Goal: Task Accomplishment & Management: Manage account settings

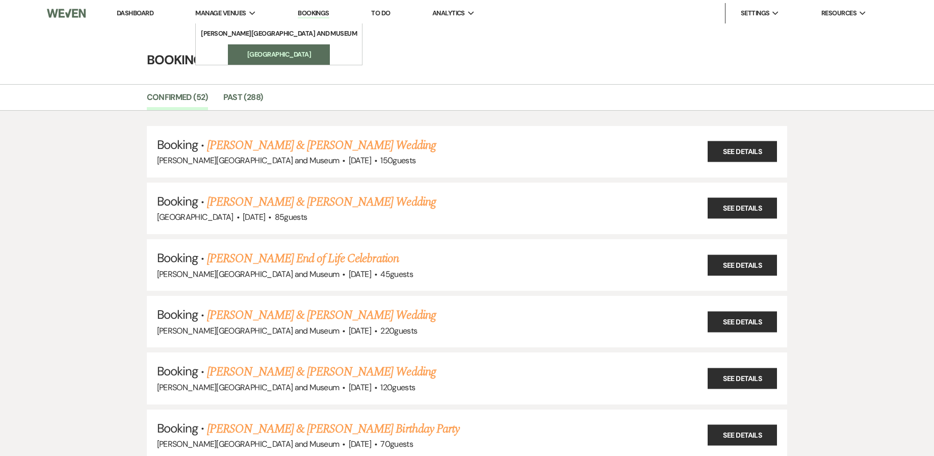
click at [260, 51] on li "[GEOGRAPHIC_DATA]" at bounding box center [279, 54] width 92 height 10
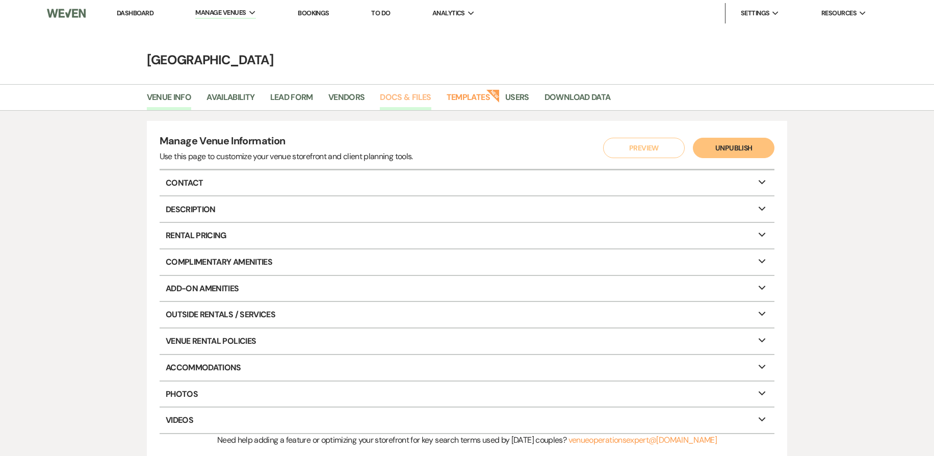
click at [405, 96] on link "Docs & Files" at bounding box center [405, 100] width 51 height 19
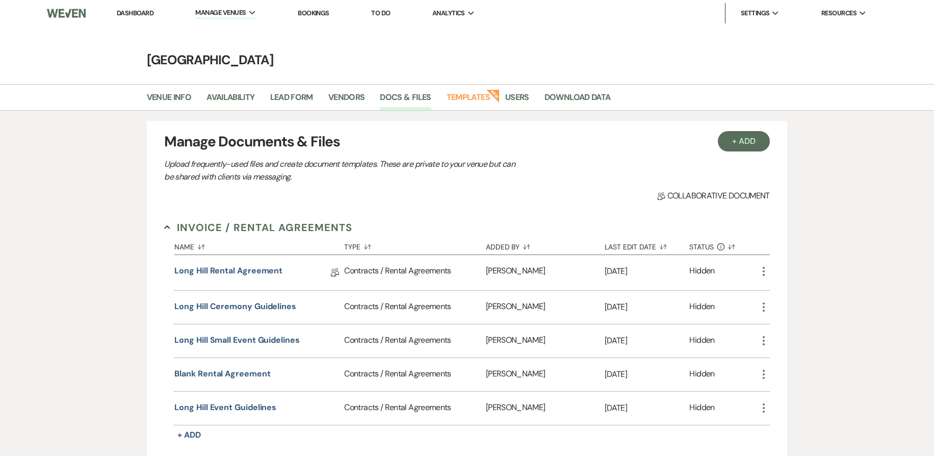
click at [321, 13] on link "Bookings" at bounding box center [314, 13] width 32 height 9
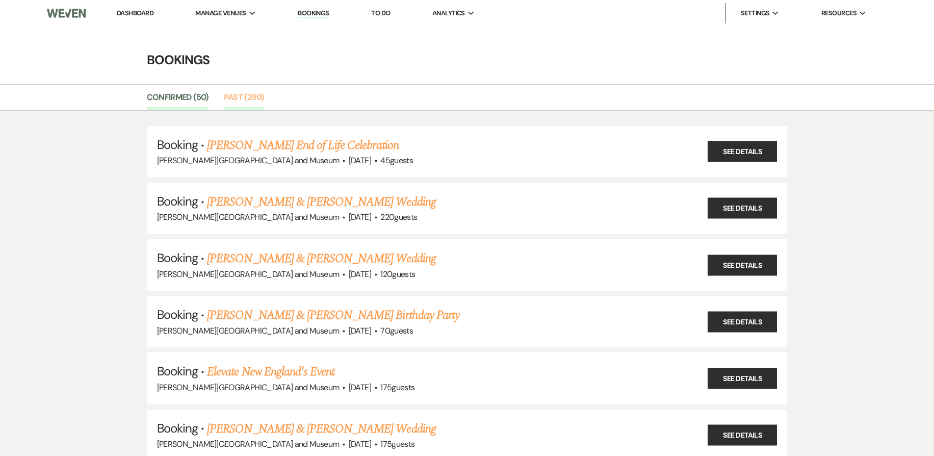
click at [234, 101] on link "Past (290)" at bounding box center [244, 100] width 40 height 19
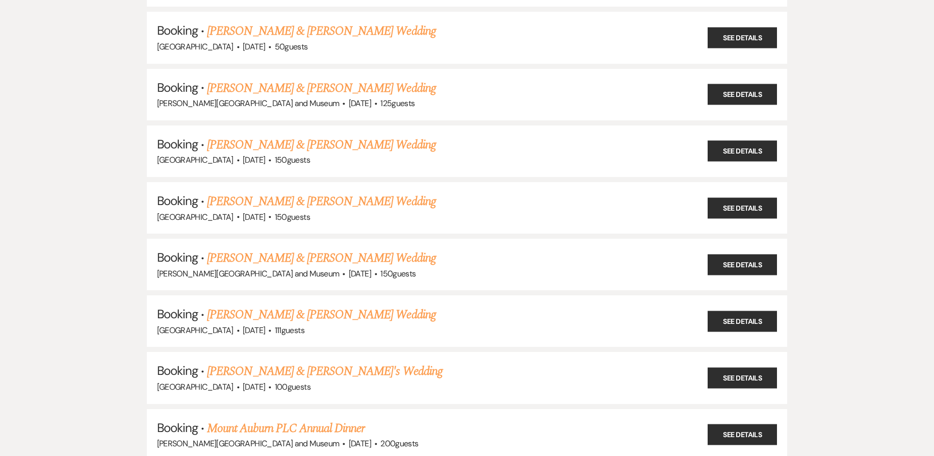
scroll to position [15631, 0]
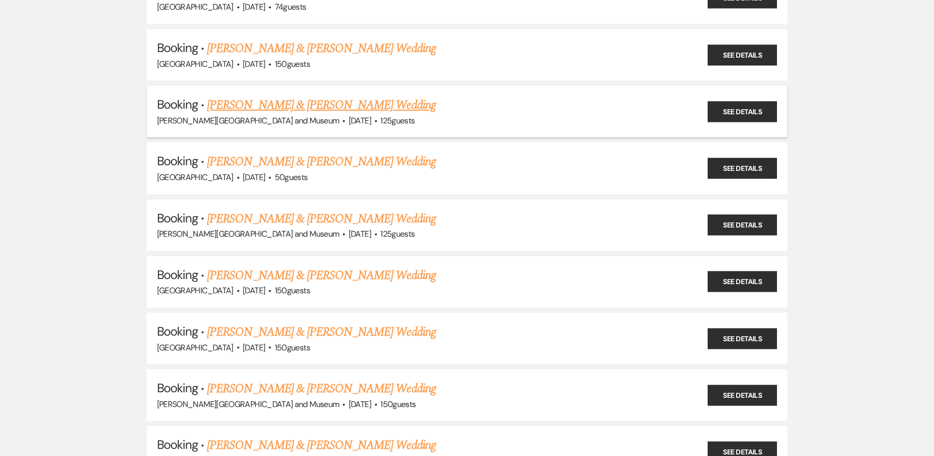
click at [373, 104] on link "Brendan McCarthy & Sarah Ebaugh's Wedding" at bounding box center [321, 105] width 228 height 18
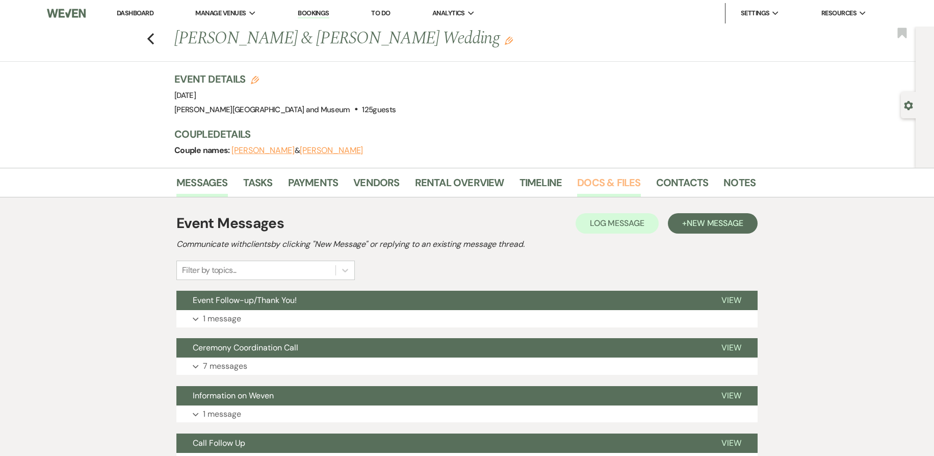
click at [625, 177] on link "Docs & Files" at bounding box center [608, 185] width 63 height 22
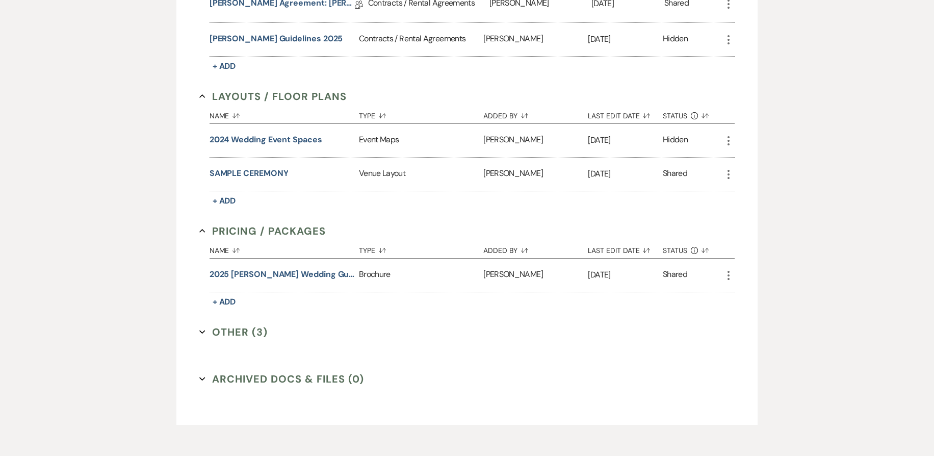
scroll to position [416, 0]
click at [207, 333] on button "Other (3) Expand" at bounding box center [233, 331] width 68 height 15
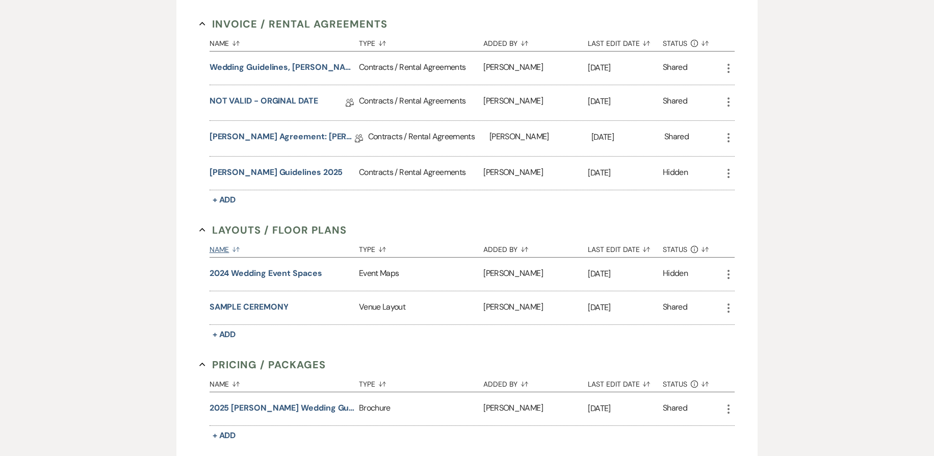
scroll to position [267, 0]
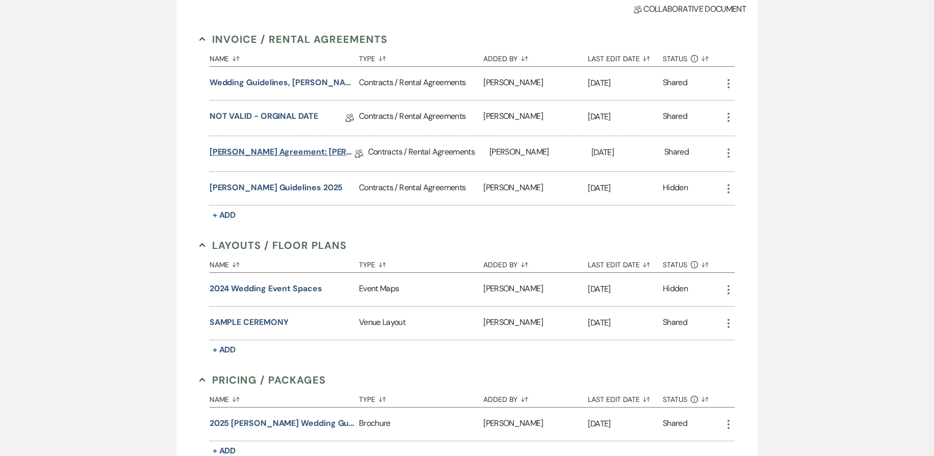
click at [251, 153] on link "deCordova Agreement: McCarthy Ebaugh 8.30.25" at bounding box center [282, 154] width 145 height 16
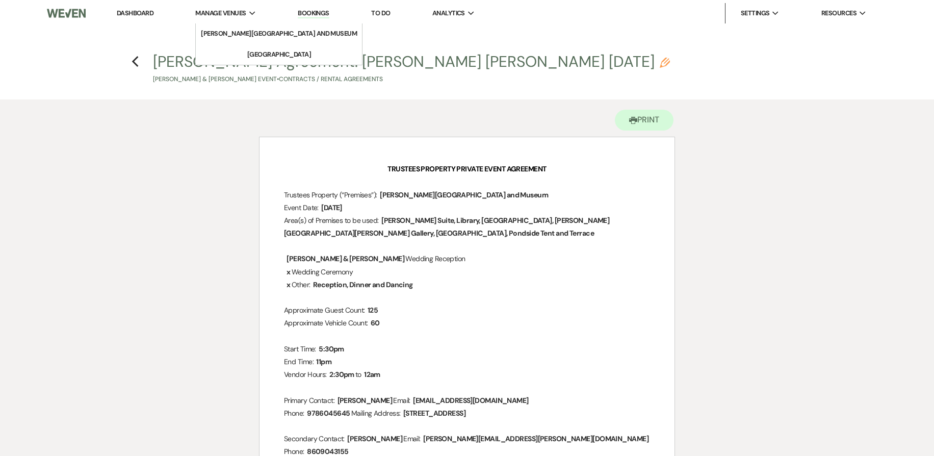
click at [241, 8] on span "Manage Venues" at bounding box center [220, 13] width 50 height 10
click at [240, 32] on li "[PERSON_NAME][GEOGRAPHIC_DATA] and Museum" at bounding box center [279, 34] width 156 height 10
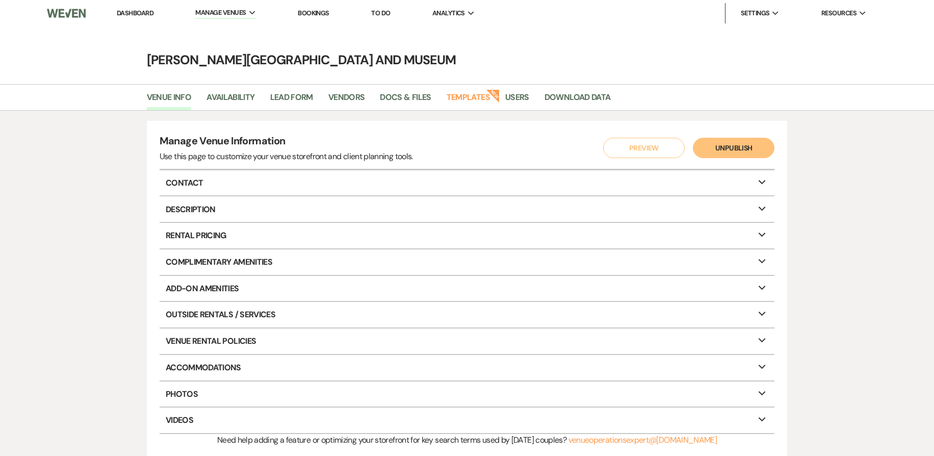
click at [319, 11] on link "Bookings" at bounding box center [314, 13] width 32 height 9
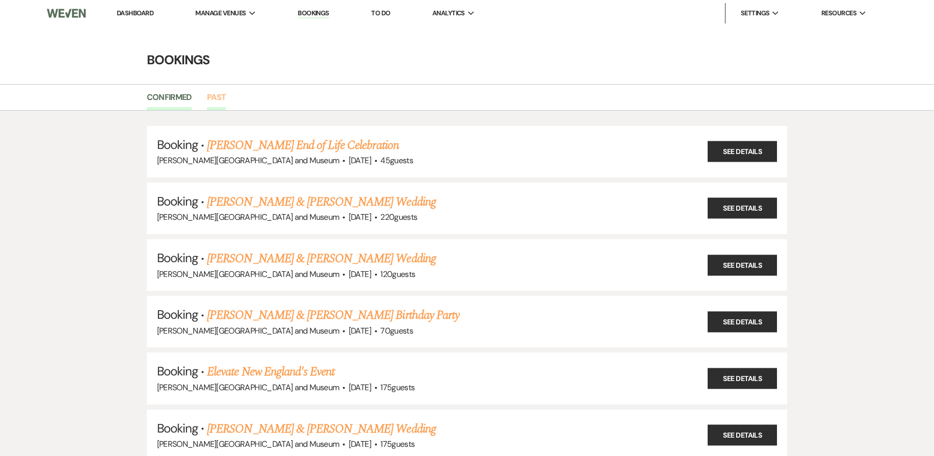
click at [223, 91] on link "Past" at bounding box center [216, 100] width 19 height 19
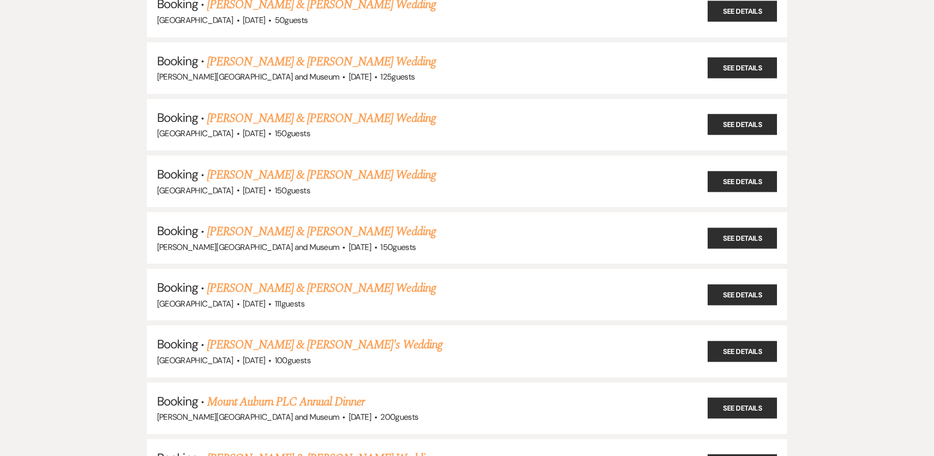
scroll to position [15790, 0]
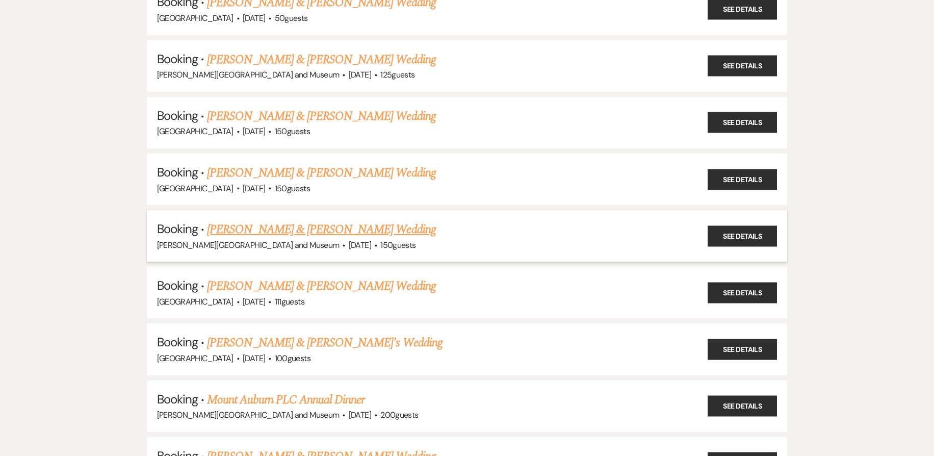
click at [285, 230] on link "Arielle Epstein & Greg Hersh's Wedding" at bounding box center [321, 229] width 228 height 18
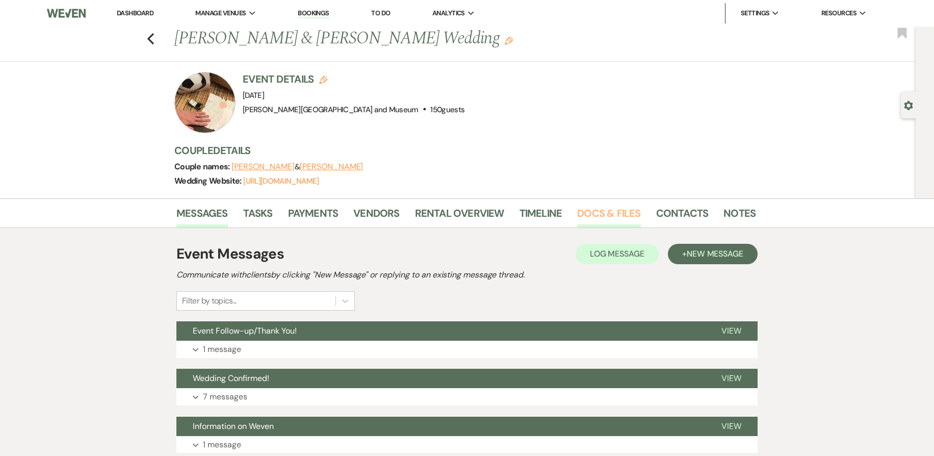
click at [610, 215] on link "Docs & Files" at bounding box center [608, 216] width 63 height 22
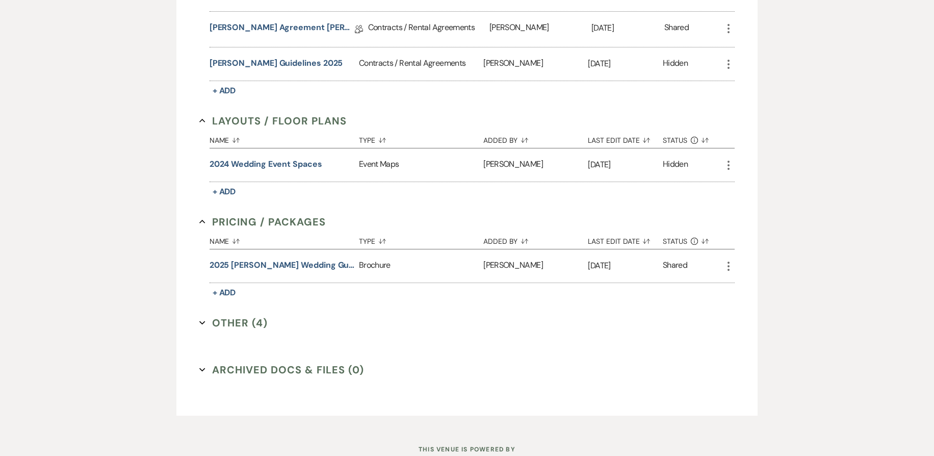
scroll to position [387, 0]
click at [205, 325] on button "Other (4) Expand" at bounding box center [233, 322] width 68 height 15
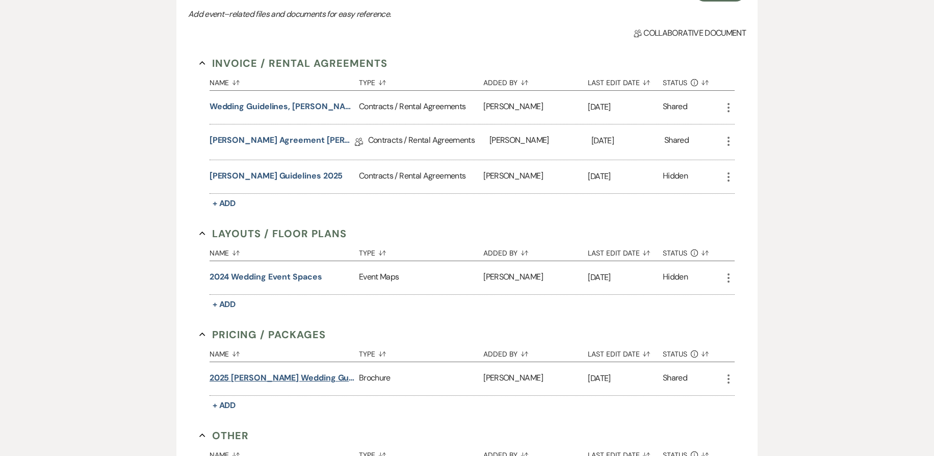
scroll to position [270, 0]
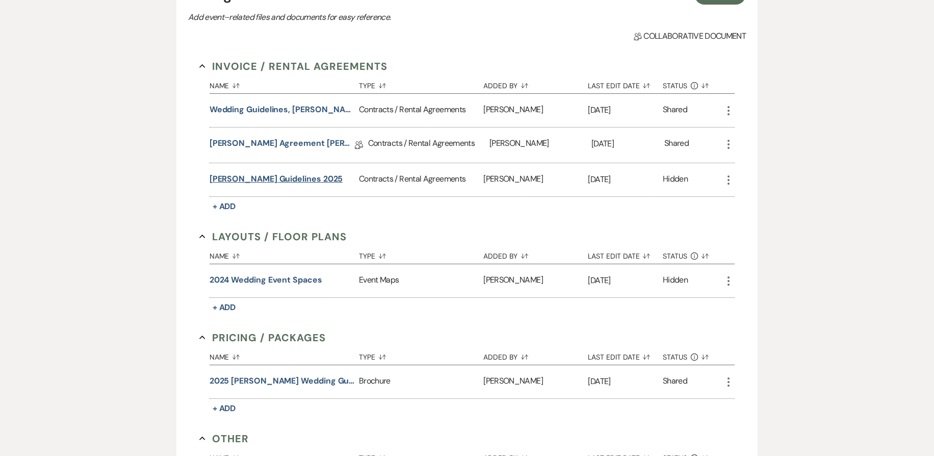
click at [270, 182] on button "deCordova Guidelines 2025" at bounding box center [277, 179] width 134 height 12
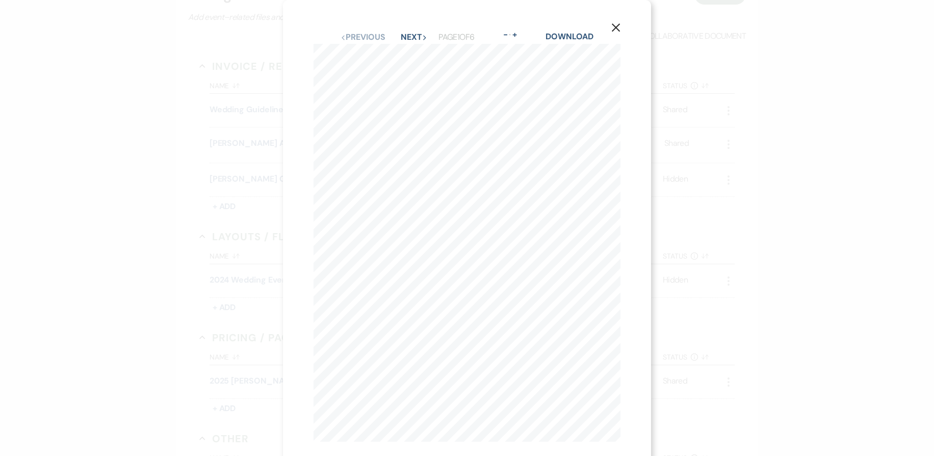
scroll to position [16, 0]
click at [418, 19] on button "Next Next" at bounding box center [414, 21] width 27 height 8
click at [414, 37] on button "Next Next" at bounding box center [413, 37] width 27 height 8
click at [375, 36] on button "Previous Previous" at bounding box center [362, 37] width 44 height 8
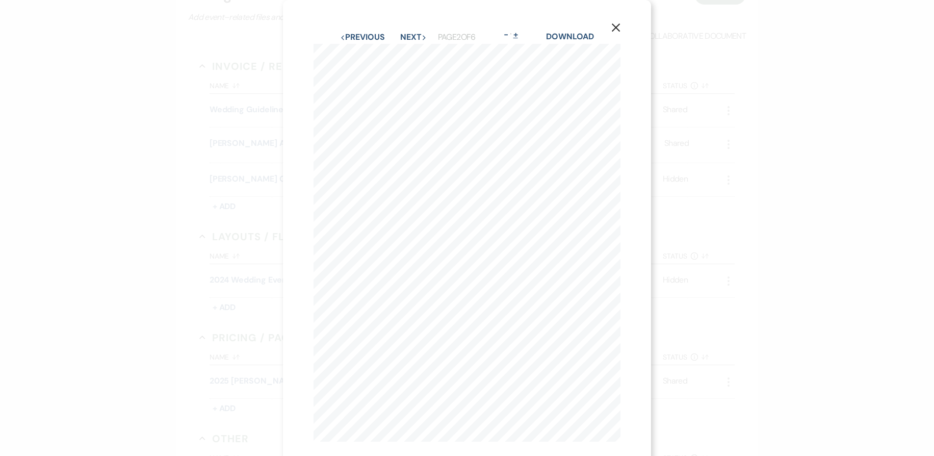
click at [520, 38] on button "+" at bounding box center [515, 35] width 8 height 8
click at [328, 34] on button "Previous Previous" at bounding box center [335, 37] width 44 height 8
click at [662, 27] on use "button" at bounding box center [662, 27] width 8 height 8
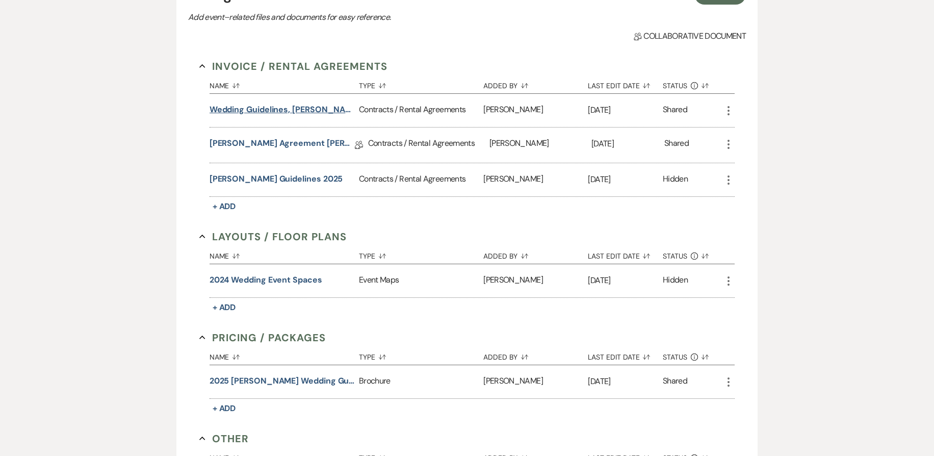
click at [316, 109] on button "Wedding Guidelines, deCordova Fall 2023" at bounding box center [282, 110] width 145 height 12
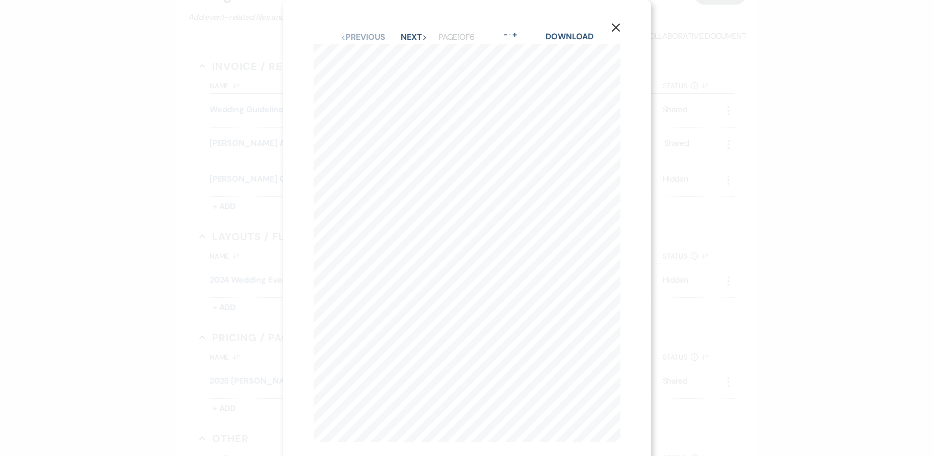
scroll to position [16, 0]
click at [621, 15] on button "X" at bounding box center [615, 11] width 15 height 18
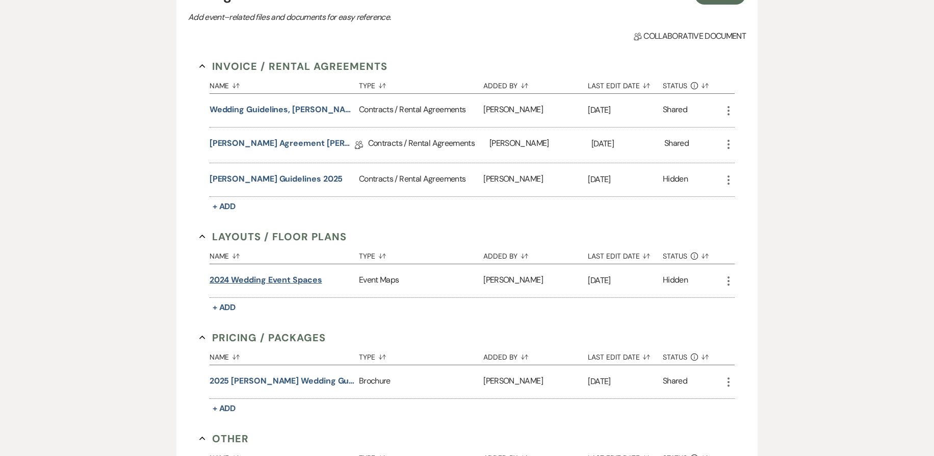
click at [294, 279] on button "2024 Wedding Event Spaces" at bounding box center [266, 280] width 113 height 12
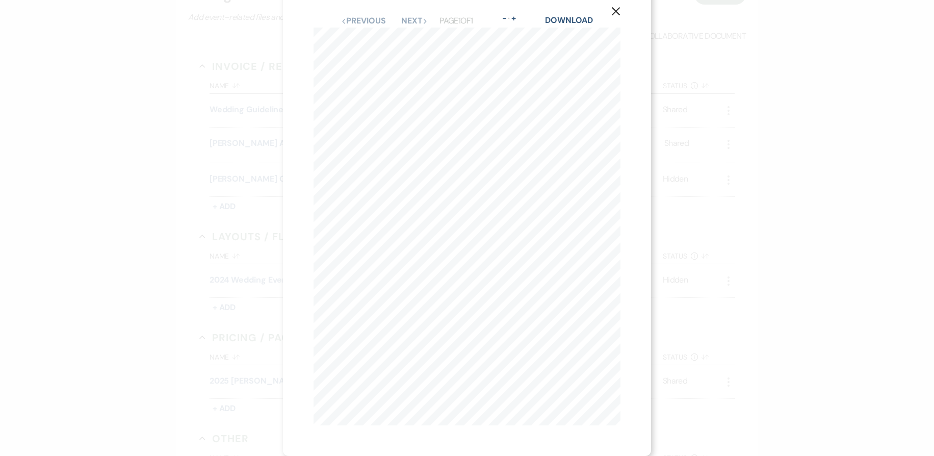
click at [209, 321] on div "X Previous Previous Next Next Page 1 of 1 - Zoom + Download W E D D I N G E V E…" at bounding box center [467, 228] width 934 height 456
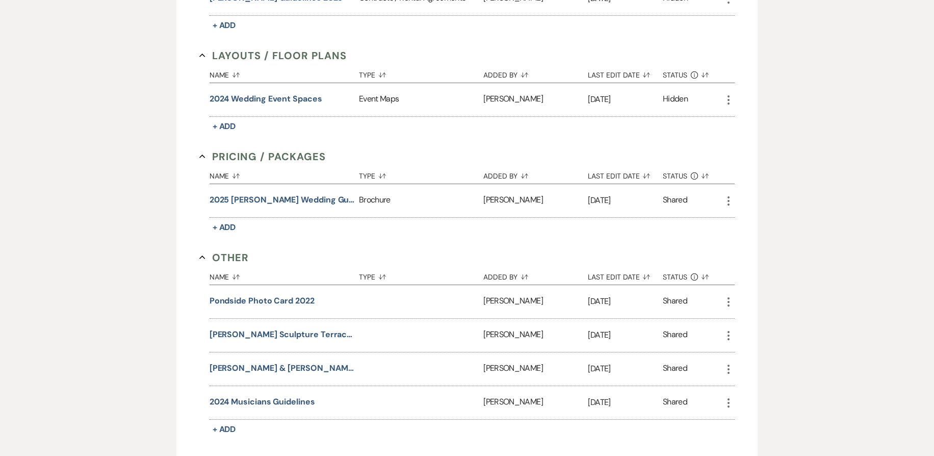
scroll to position [452, 0]
click at [244, 365] on button "Rob & Shari Wedding Collage" at bounding box center [282, 367] width 145 height 12
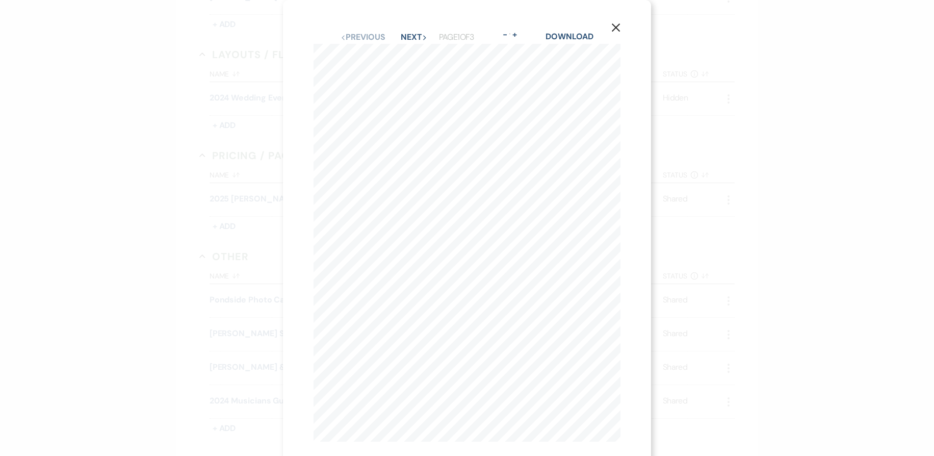
scroll to position [16, 0]
click at [225, 264] on div "X Previous Previous Next Next Page 1 of 3 - Zoom + Download S & R D E C O R D O…" at bounding box center [467, 228] width 934 height 456
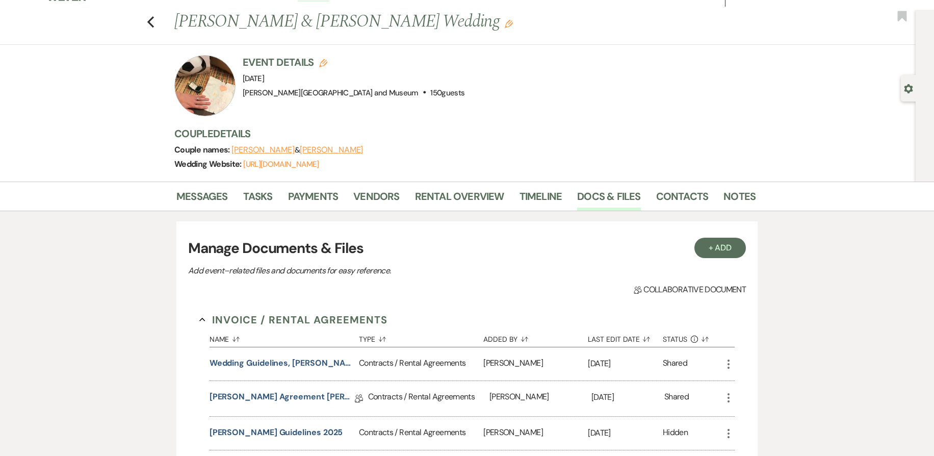
scroll to position [0, 0]
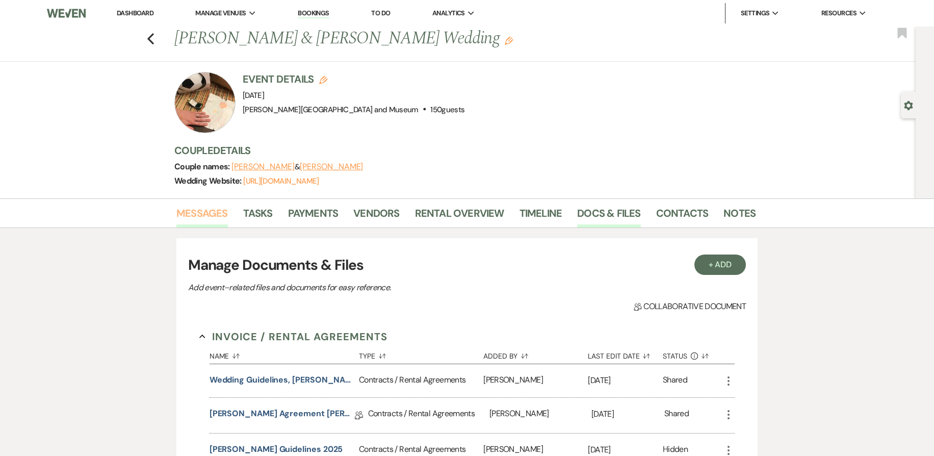
click at [202, 222] on link "Messages" at bounding box center [201, 216] width 51 height 22
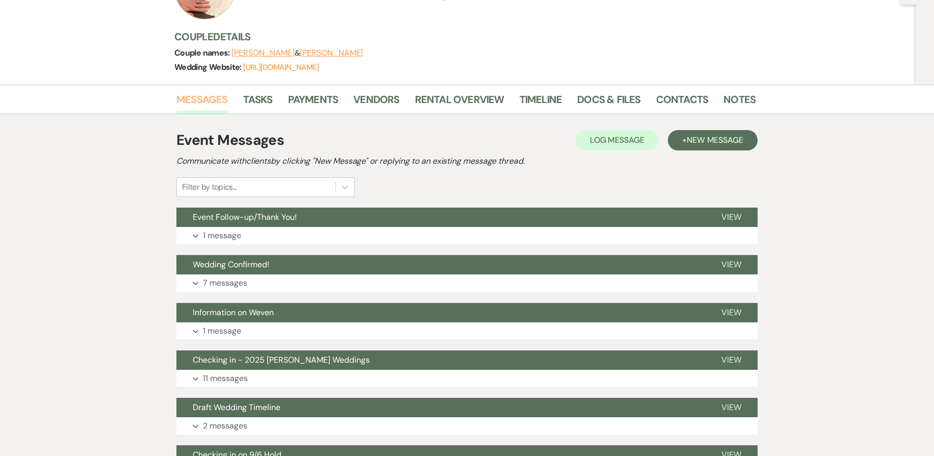
scroll to position [128, 0]
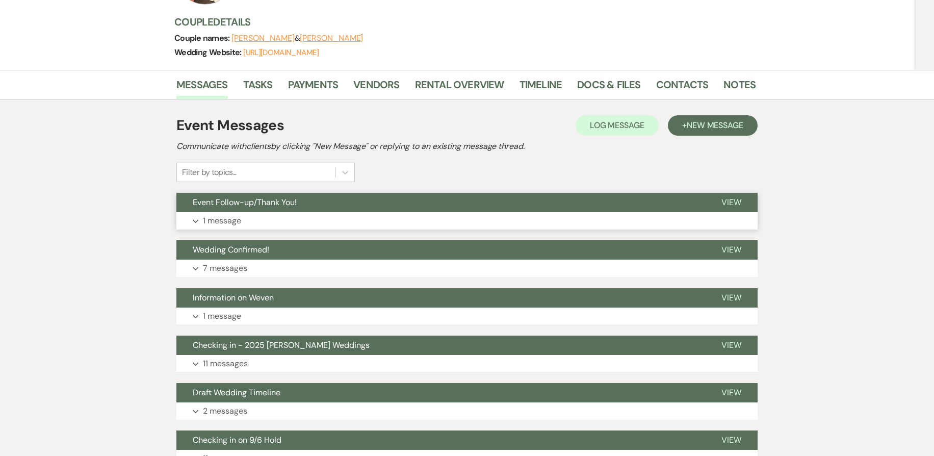
click at [236, 220] on p "1 message" at bounding box center [222, 220] width 38 height 13
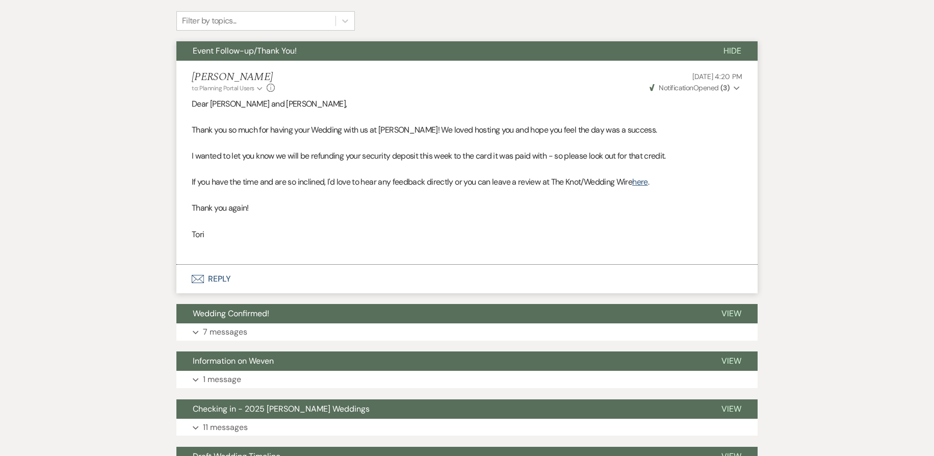
scroll to position [370, 0]
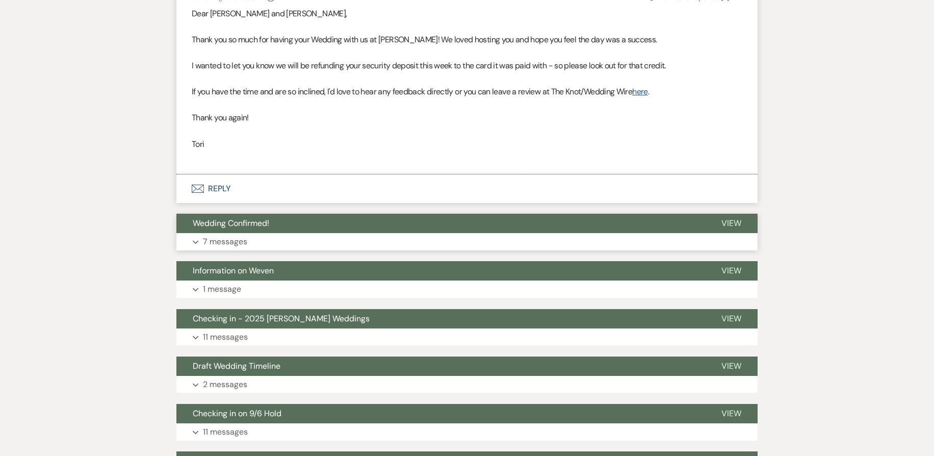
click at [221, 235] on button "Expand 7 messages" at bounding box center [466, 241] width 581 height 17
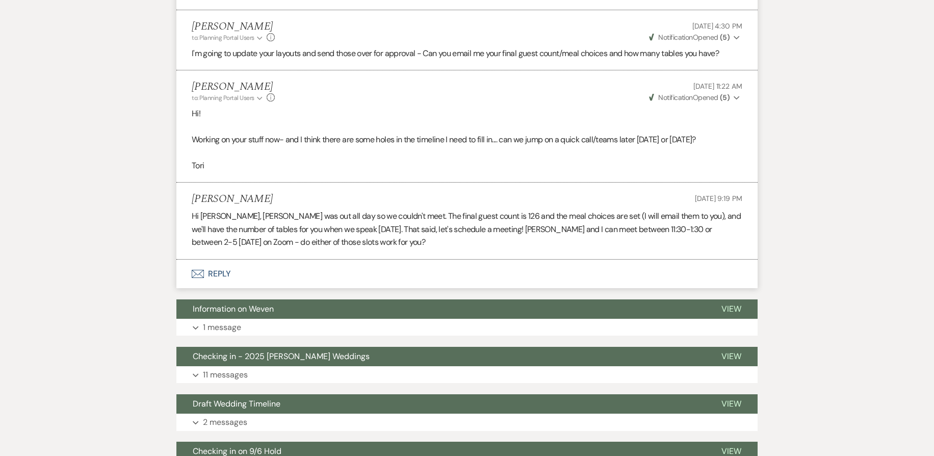
scroll to position [1496, 0]
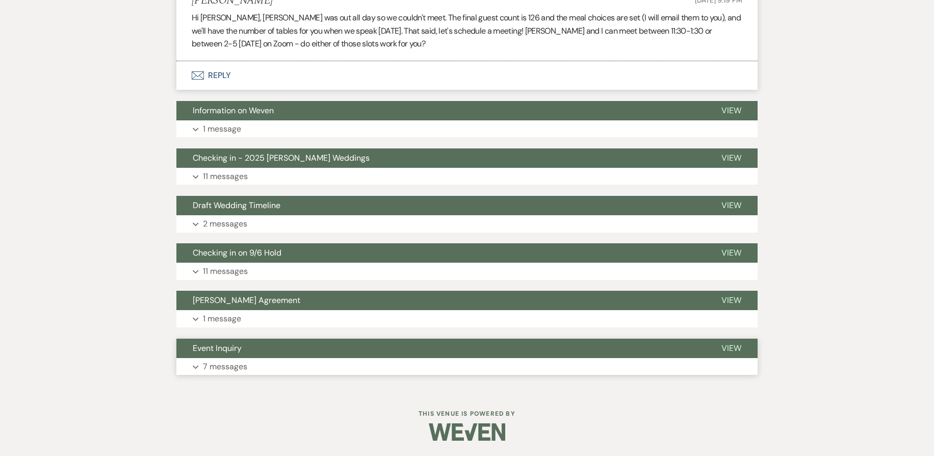
click at [221, 361] on p "7 messages" at bounding box center [225, 366] width 44 height 13
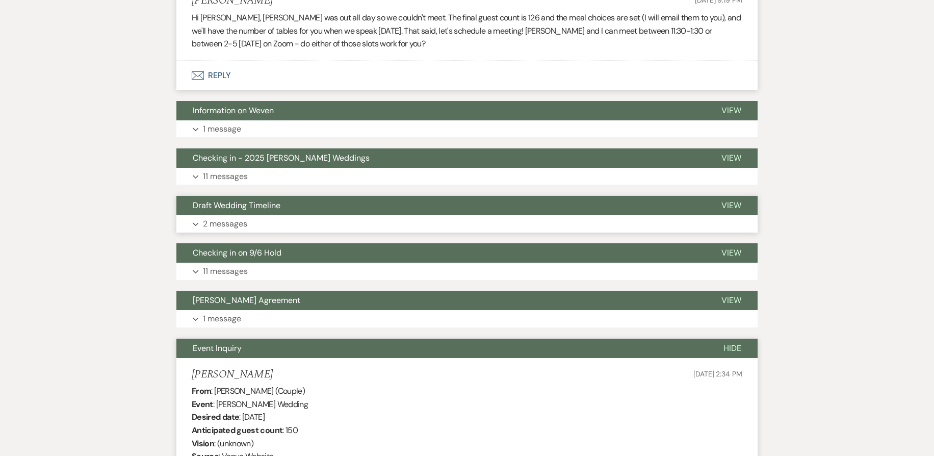
click at [230, 220] on p "2 messages" at bounding box center [225, 223] width 44 height 13
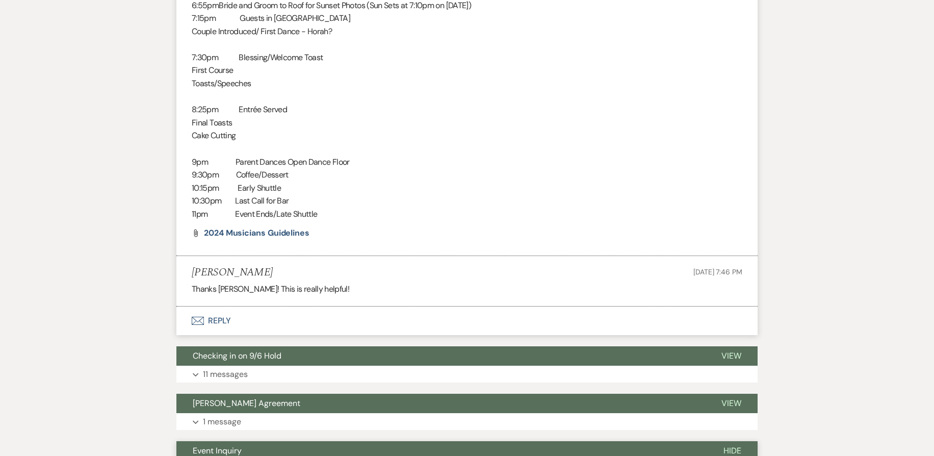
scroll to position [1868, 0]
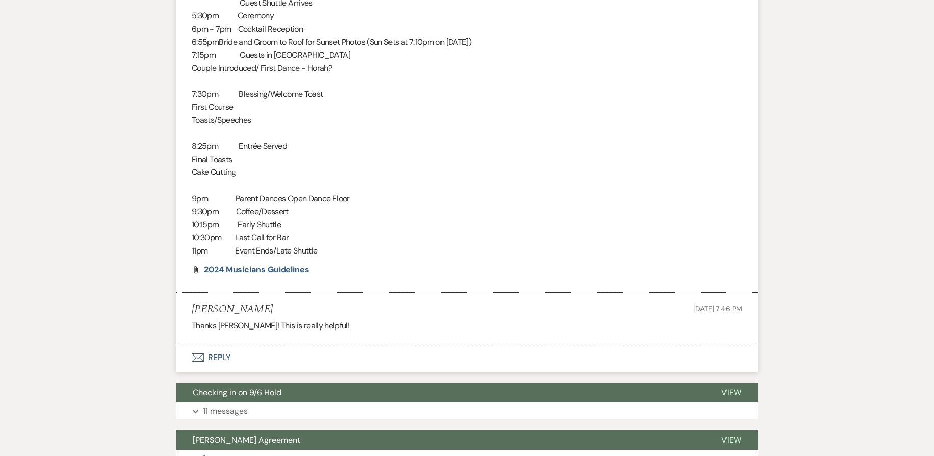
click at [285, 270] on span "2024 Musicians Guidelines" at bounding box center [257, 269] width 106 height 11
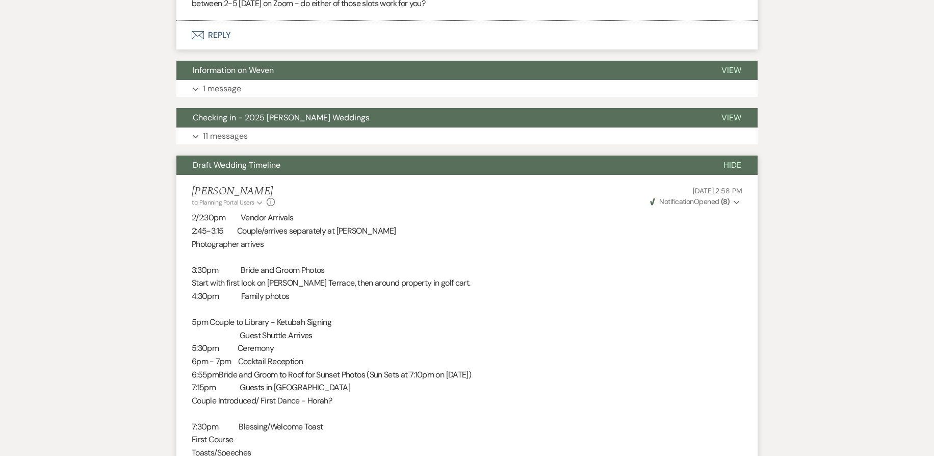
scroll to position [1525, 0]
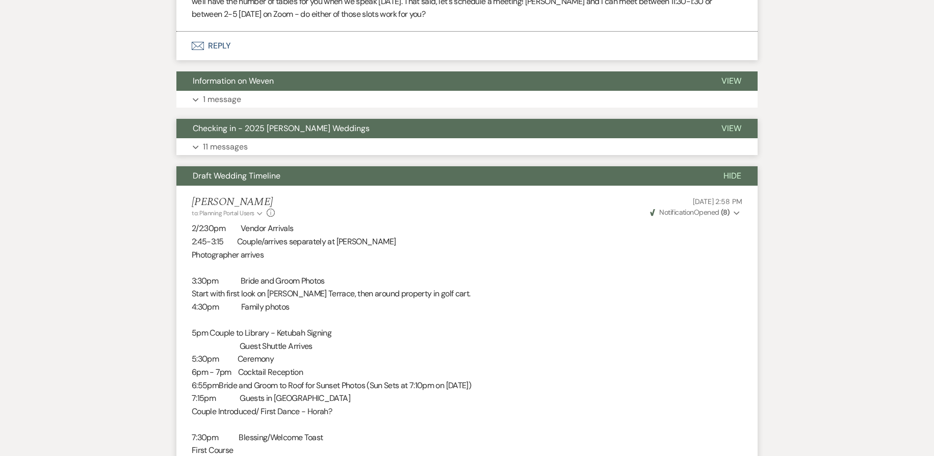
click at [231, 146] on p "11 messages" at bounding box center [225, 146] width 45 height 13
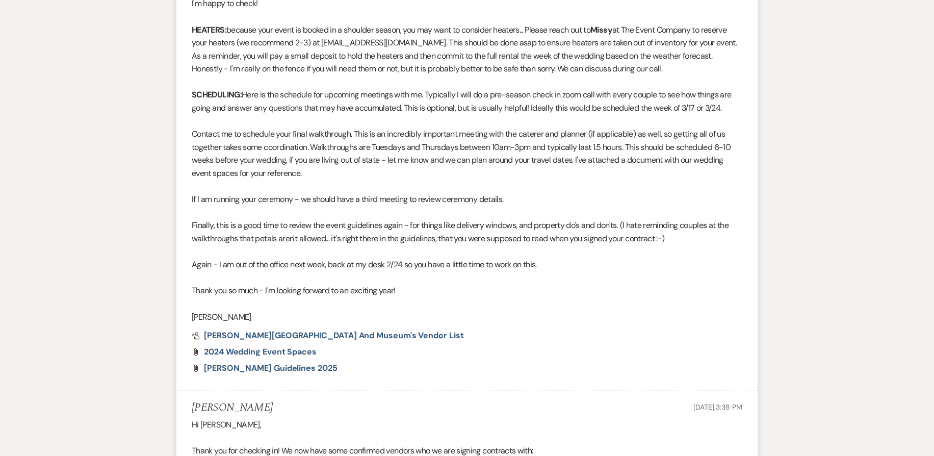
scroll to position [1858, 0]
click at [321, 337] on span "deCordova Sculpture Park and Museum's Vendor List" at bounding box center [334, 336] width 260 height 11
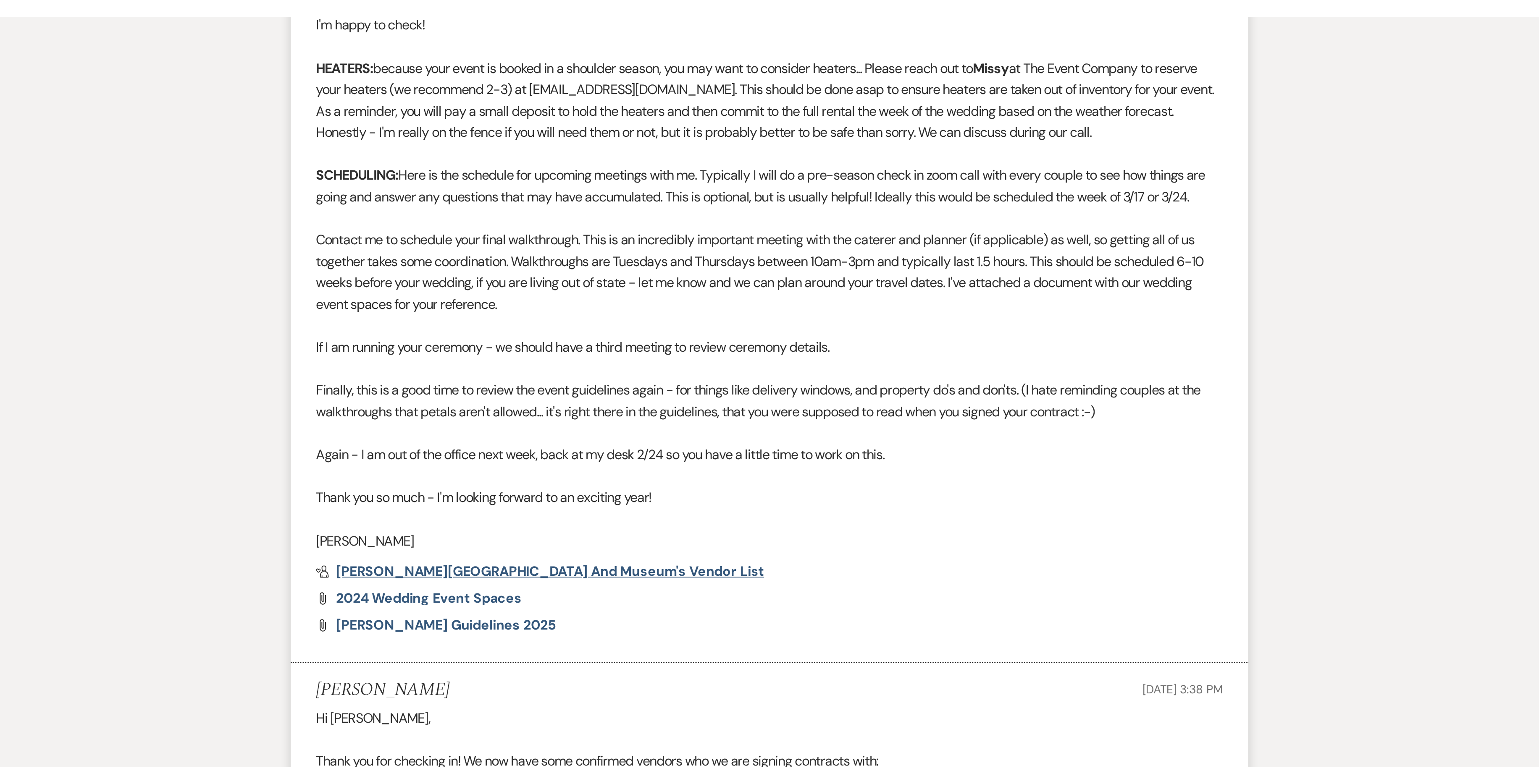
scroll to position [1531, 0]
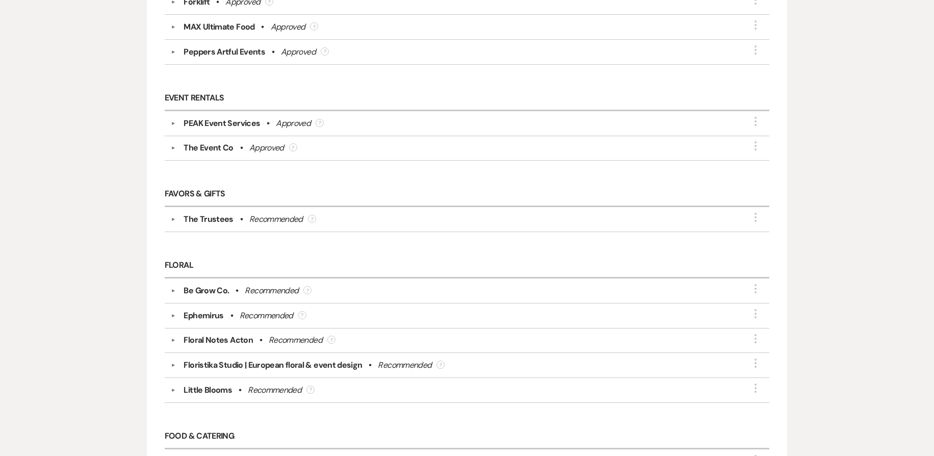
scroll to position [648, 0]
click at [174, 218] on button "▼" at bounding box center [173, 218] width 12 height 5
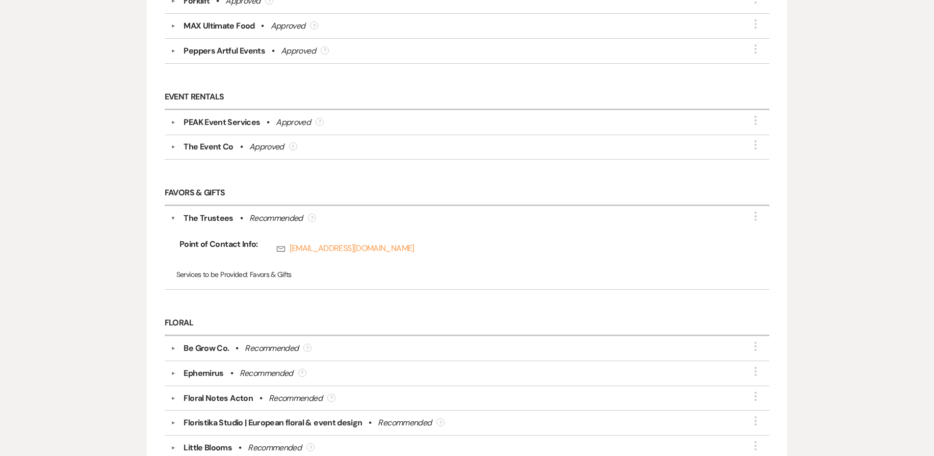
click at [174, 218] on button "▼" at bounding box center [173, 218] width 5 height 12
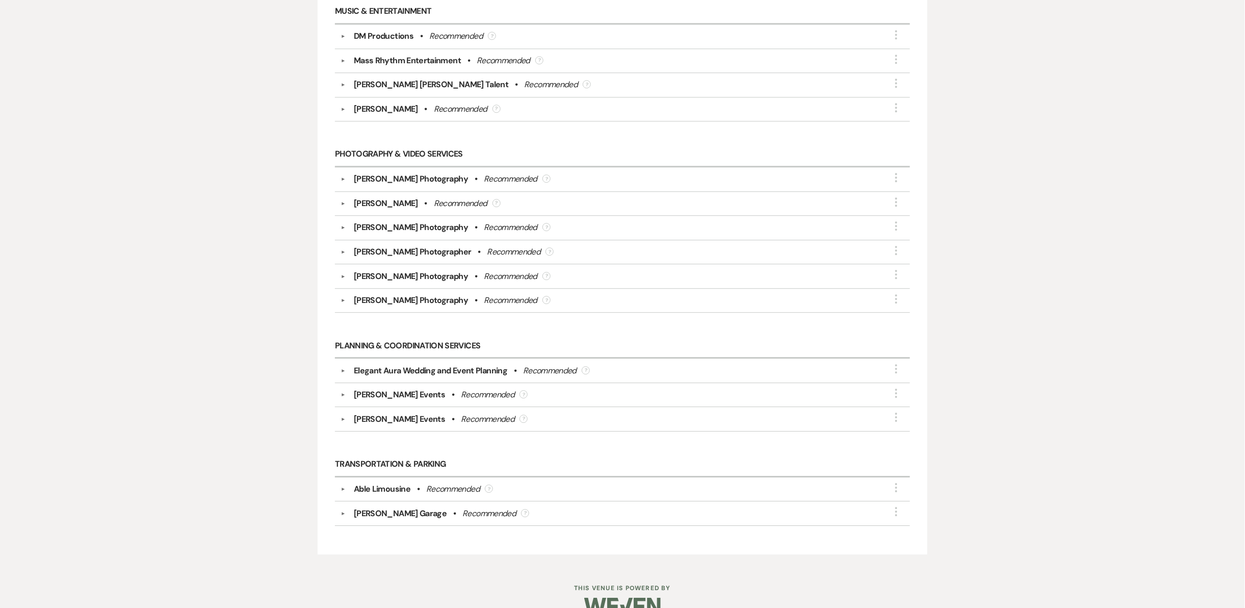
scroll to position [1253, 0]
click at [341, 301] on button "▼" at bounding box center [343, 298] width 12 height 5
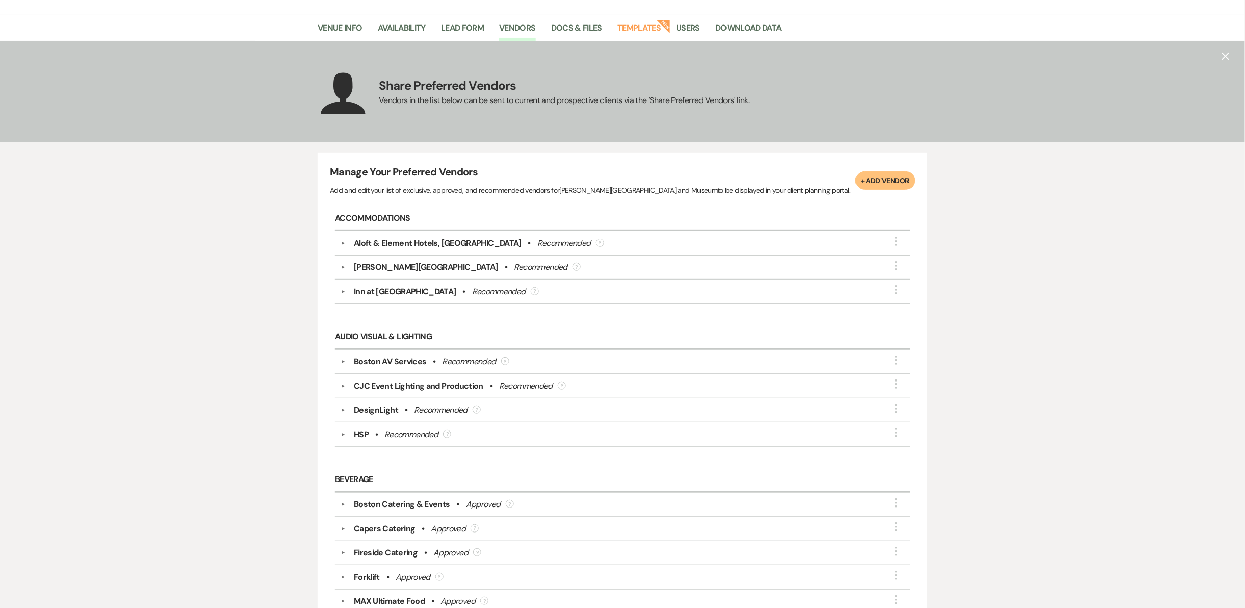
scroll to position [105, 0]
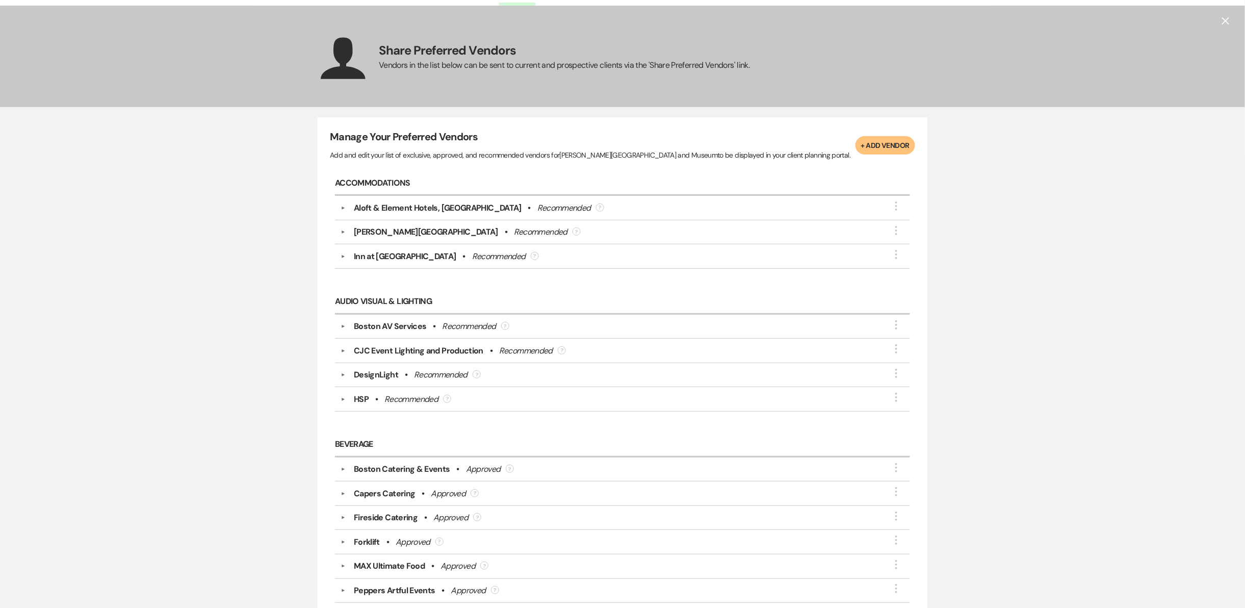
click at [338, 205] on button "▼" at bounding box center [343, 207] width 12 height 5
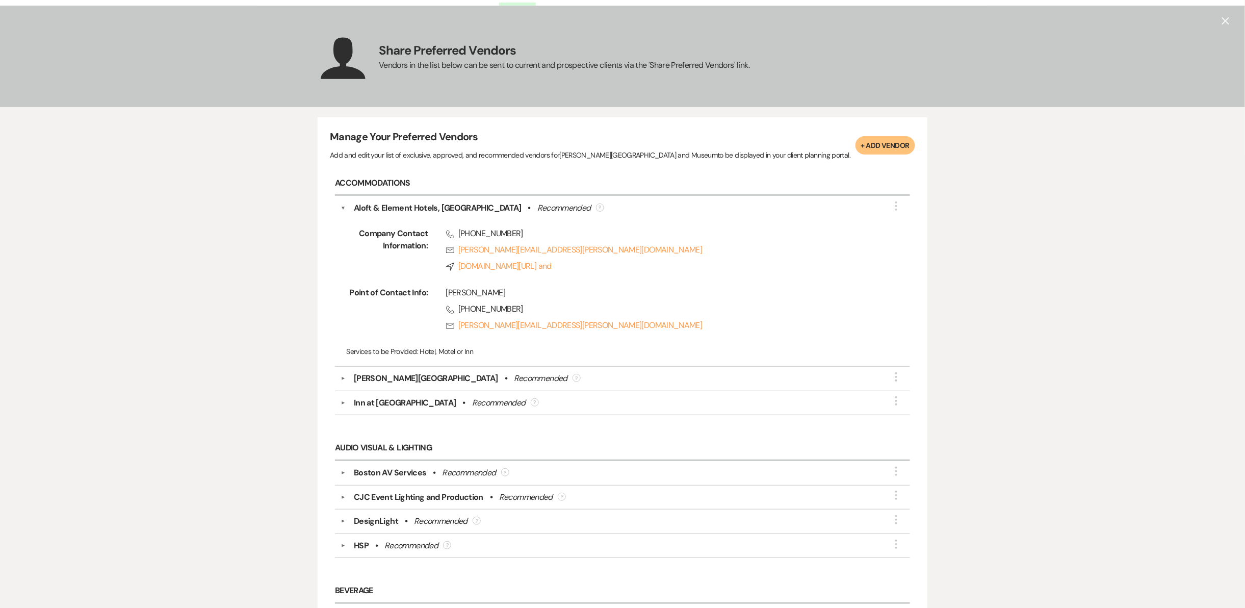
click at [340, 380] on button "▼" at bounding box center [343, 378] width 12 height 5
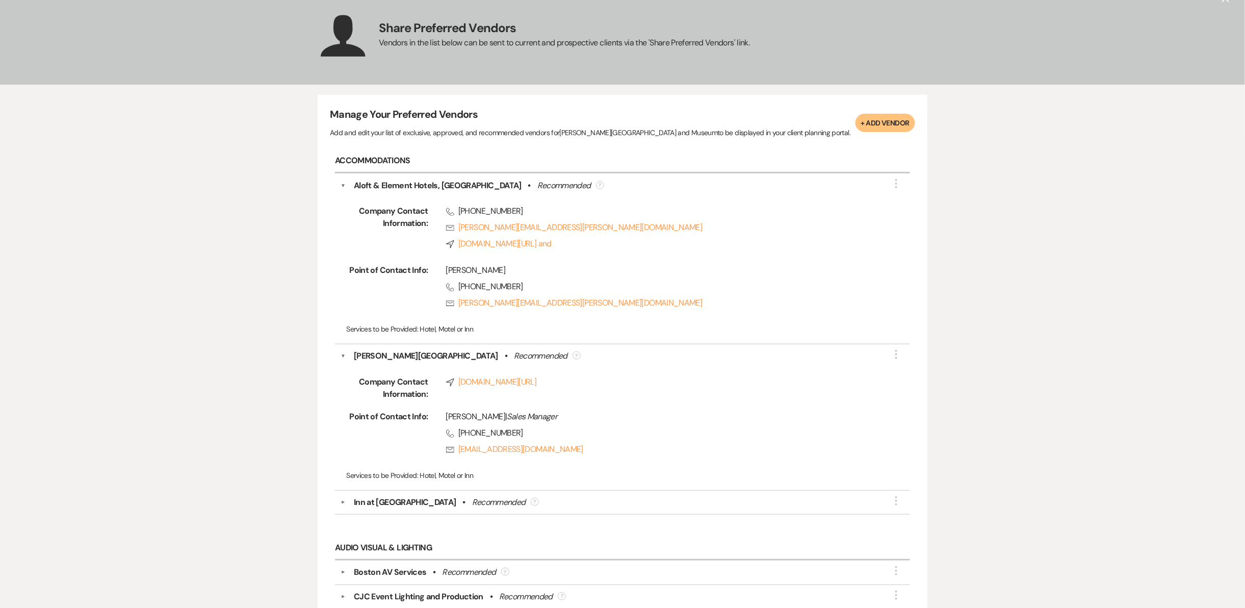
scroll to position [161, 0]
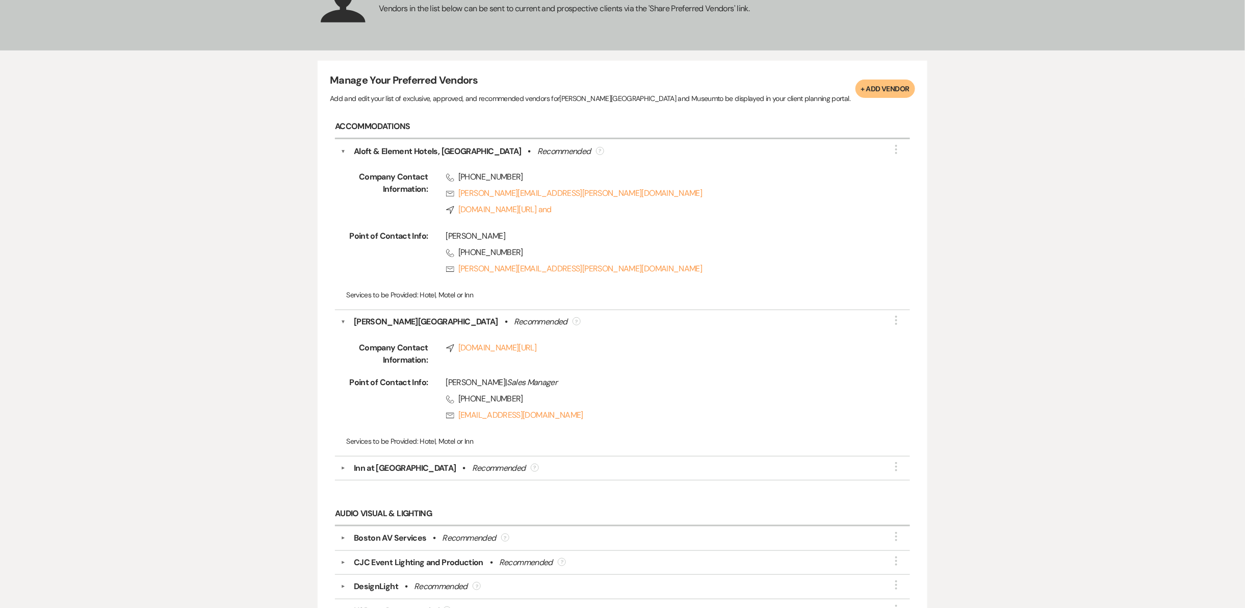
click at [342, 455] on div "▼ Inn at [GEOGRAPHIC_DATA] • Recommended ? More" at bounding box center [622, 468] width 563 height 12
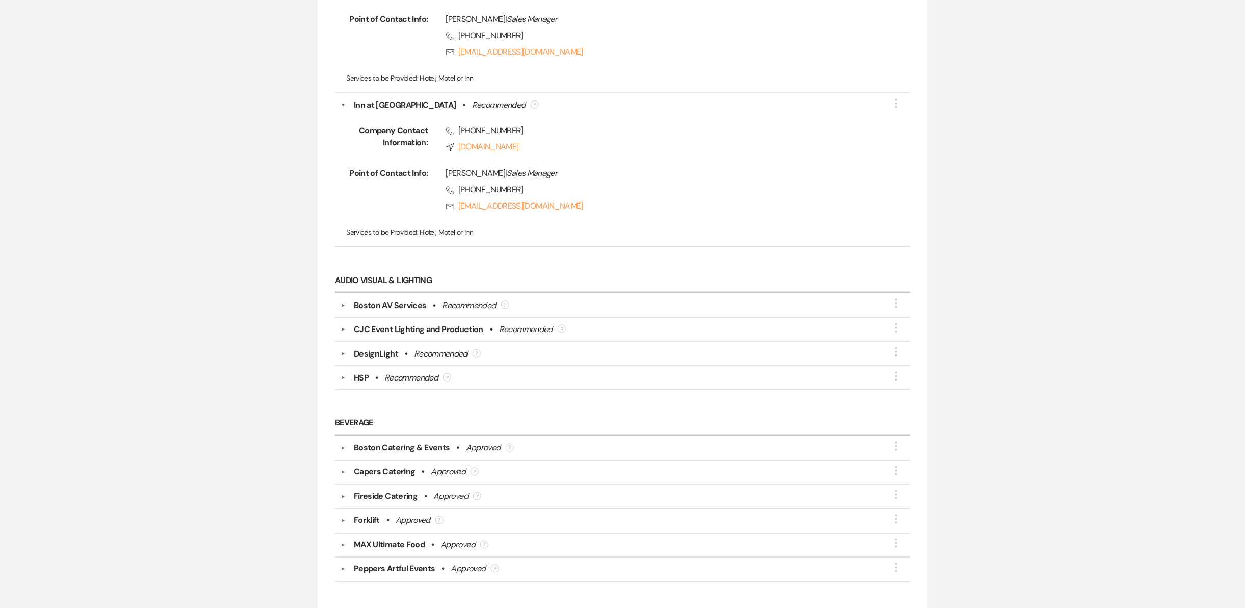
scroll to position [586, 0]
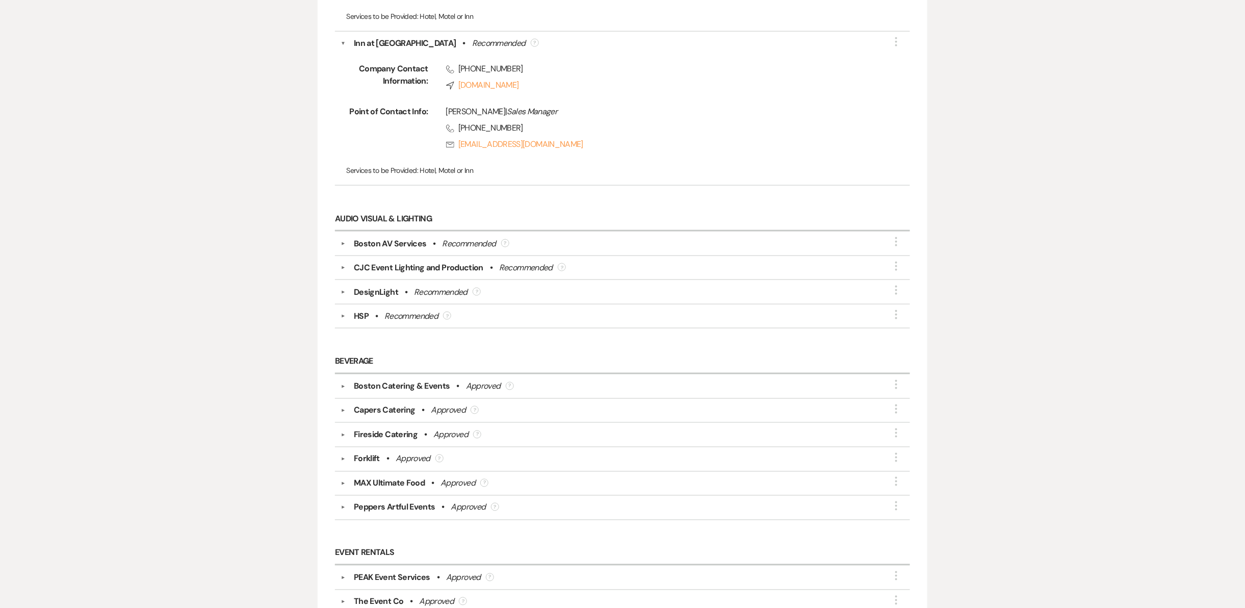
click at [343, 245] on button "▼" at bounding box center [343, 243] width 12 height 5
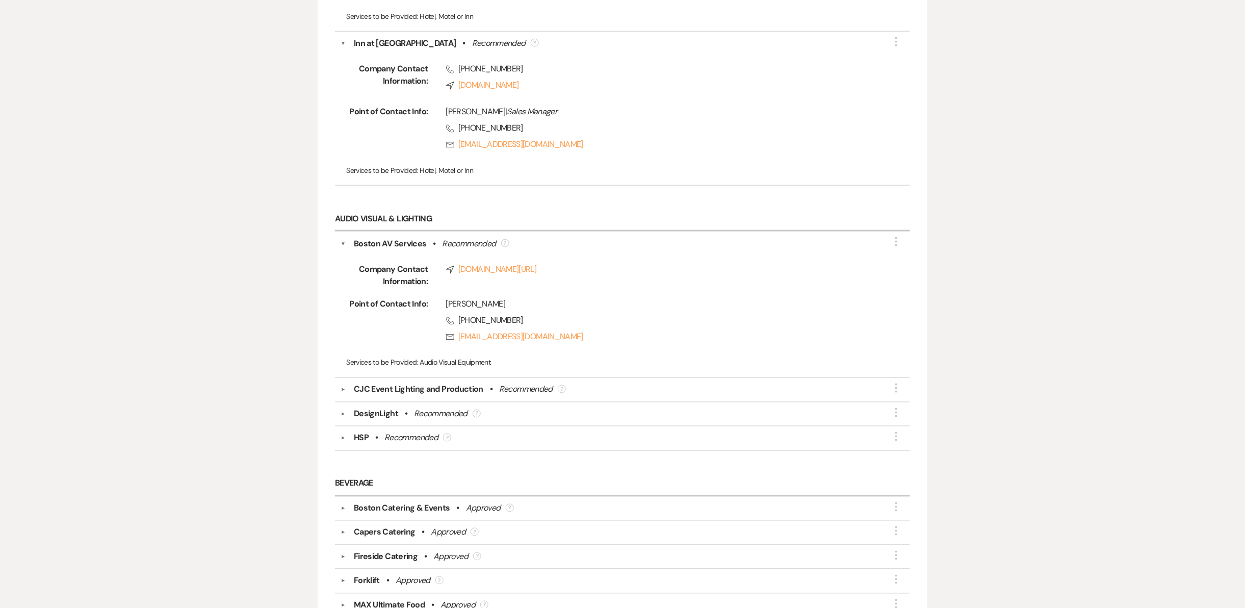
click at [340, 390] on button "▼" at bounding box center [343, 389] width 12 height 5
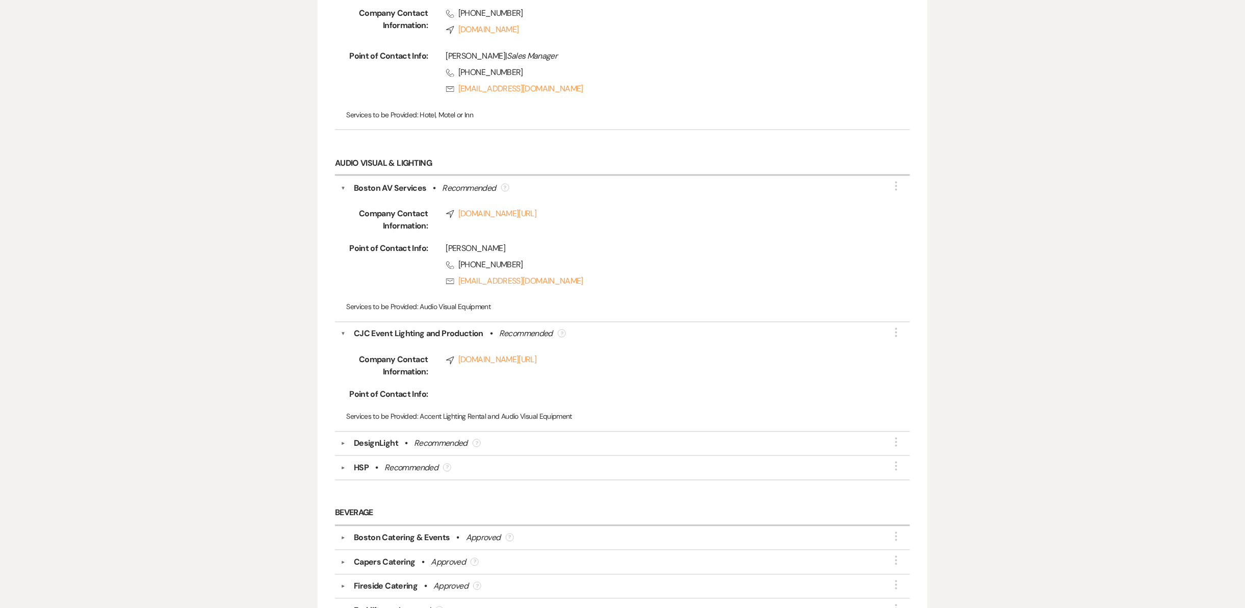
scroll to position [653, 0]
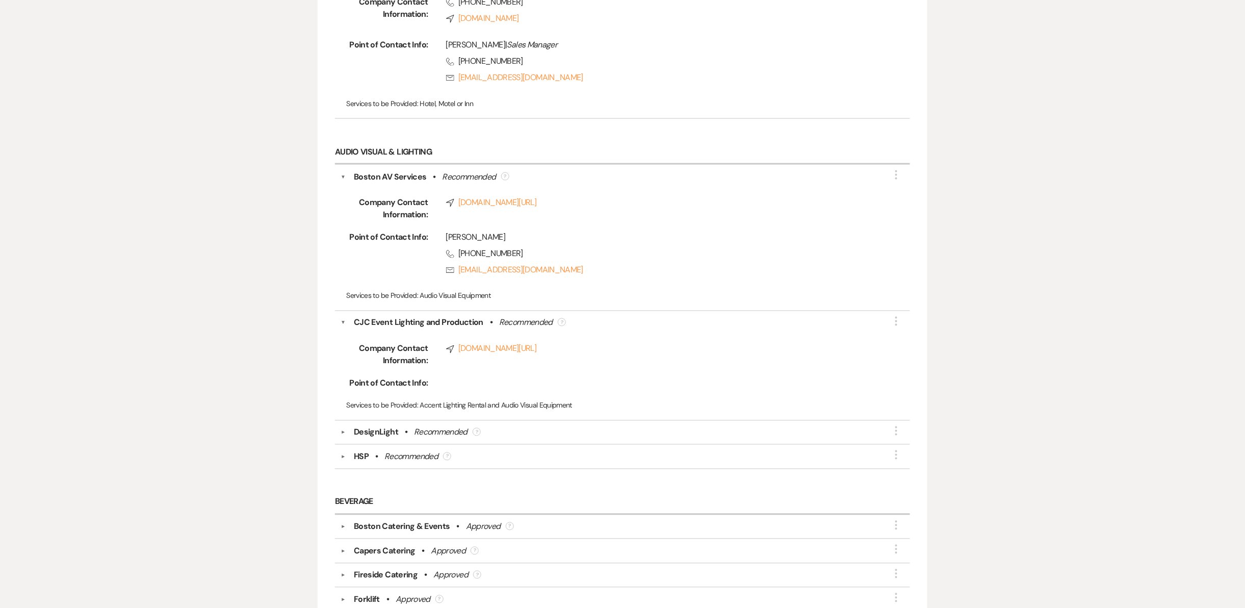
click at [344, 434] on button "▼" at bounding box center [343, 432] width 12 height 5
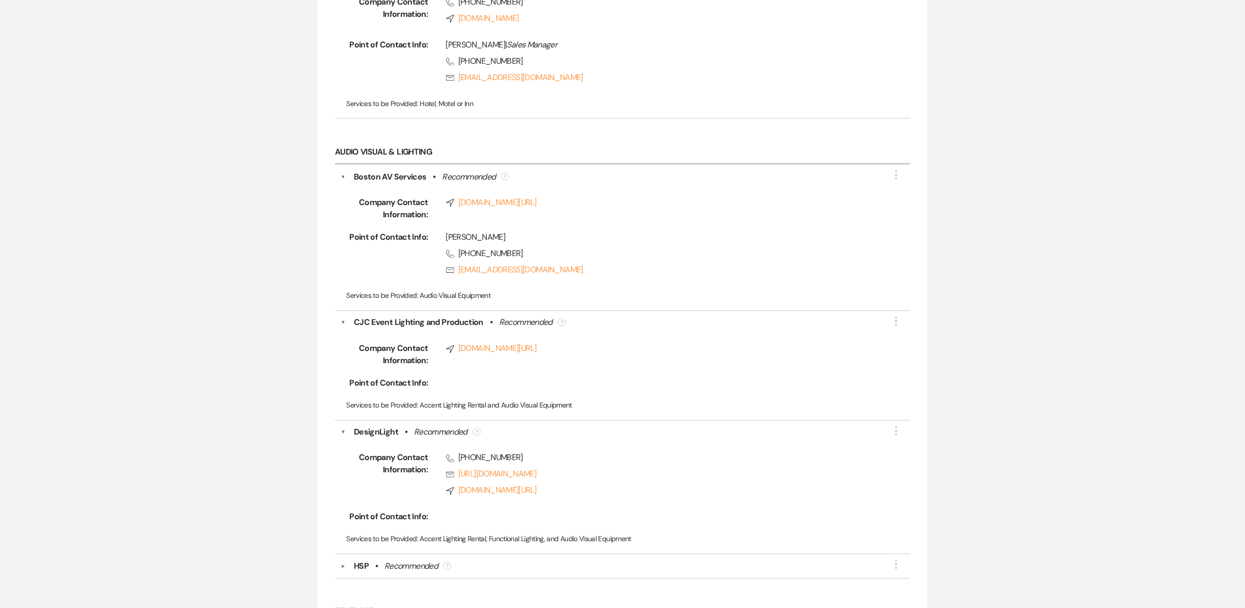
click at [345, 455] on div "▼ HSP • Recommended ? More" at bounding box center [622, 566] width 563 height 12
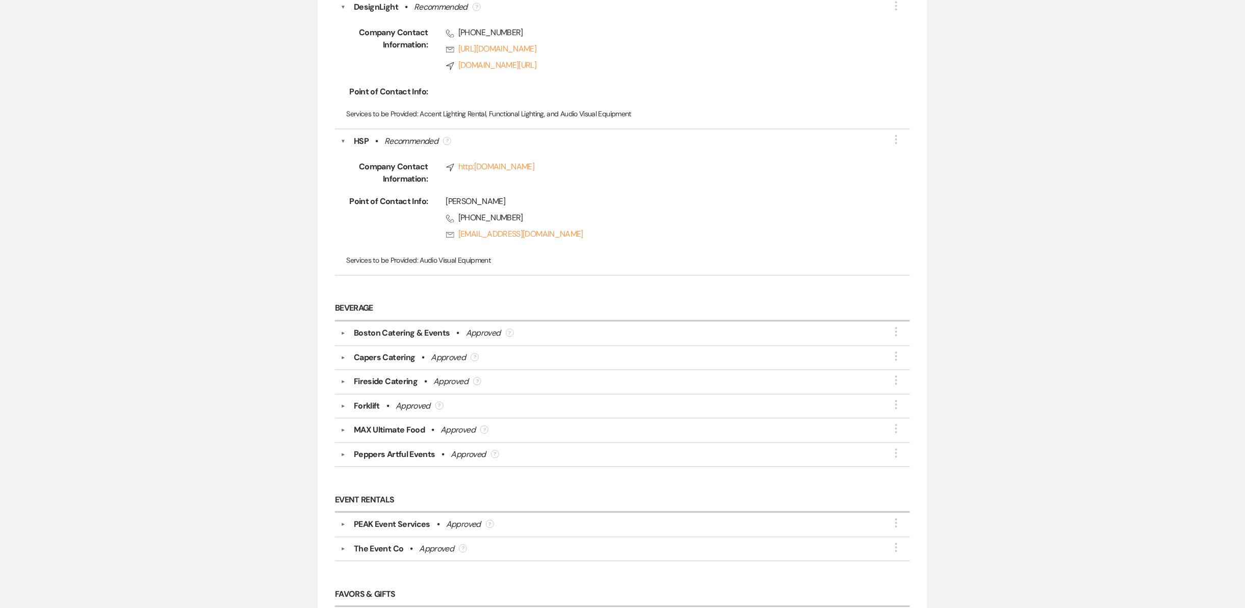
scroll to position [1110, 0]
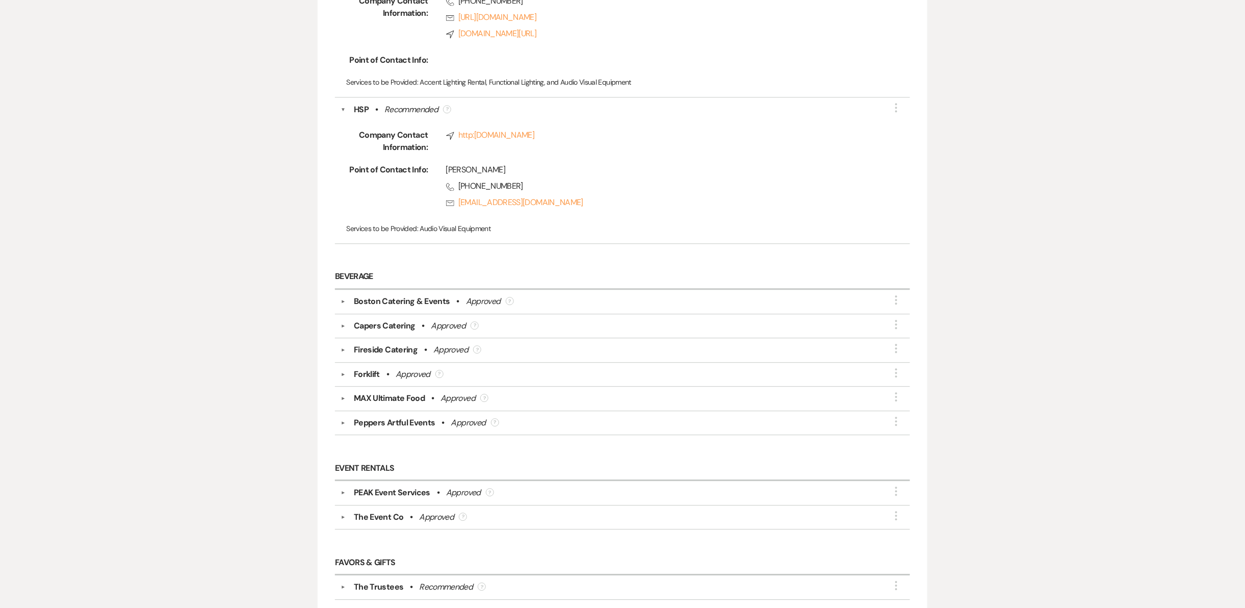
click at [342, 302] on button "▼" at bounding box center [343, 301] width 12 height 5
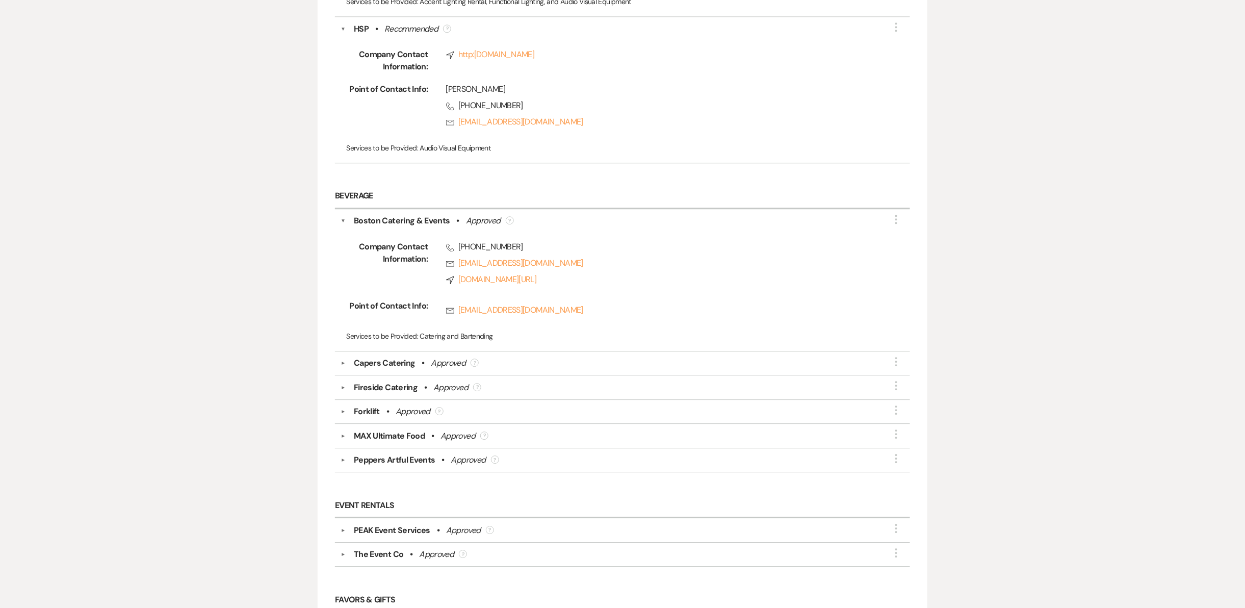
scroll to position [1202, 0]
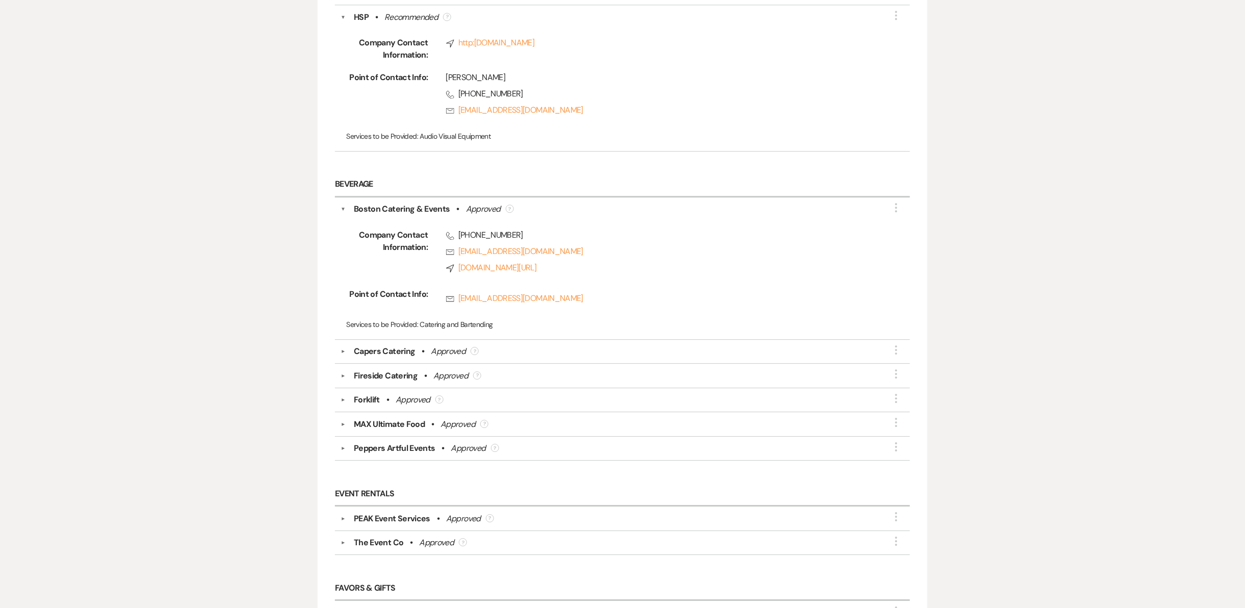
click at [341, 348] on div "▼ Capers Catering • Approved ? More" at bounding box center [622, 351] width 563 height 12
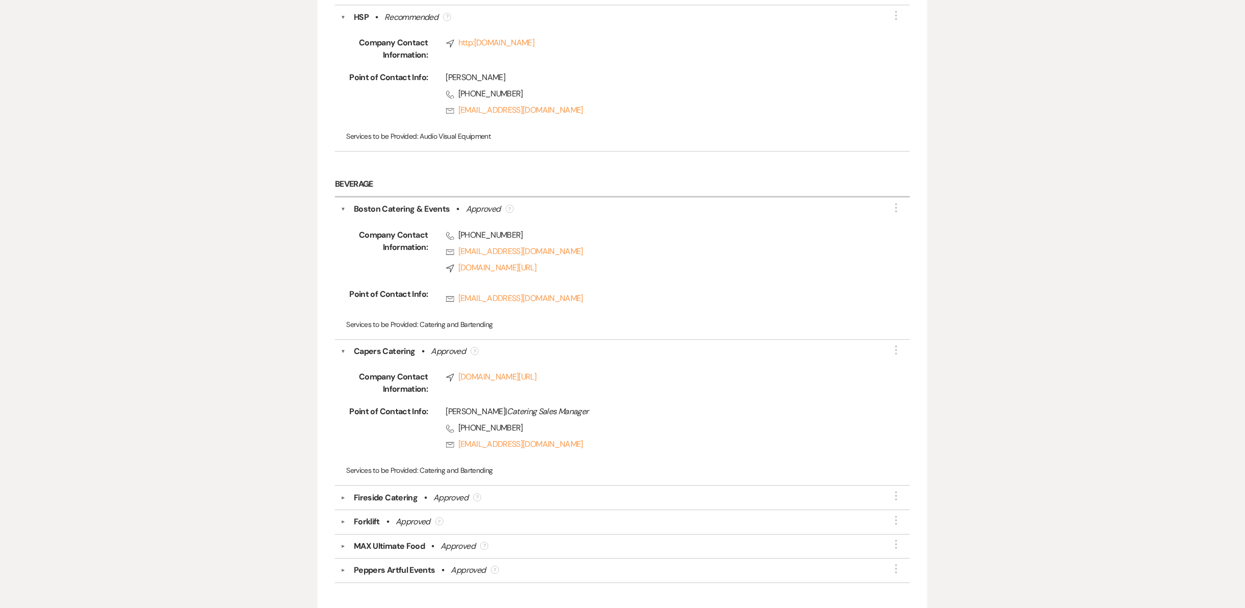
click at [339, 455] on button "▼" at bounding box center [343, 497] width 12 height 5
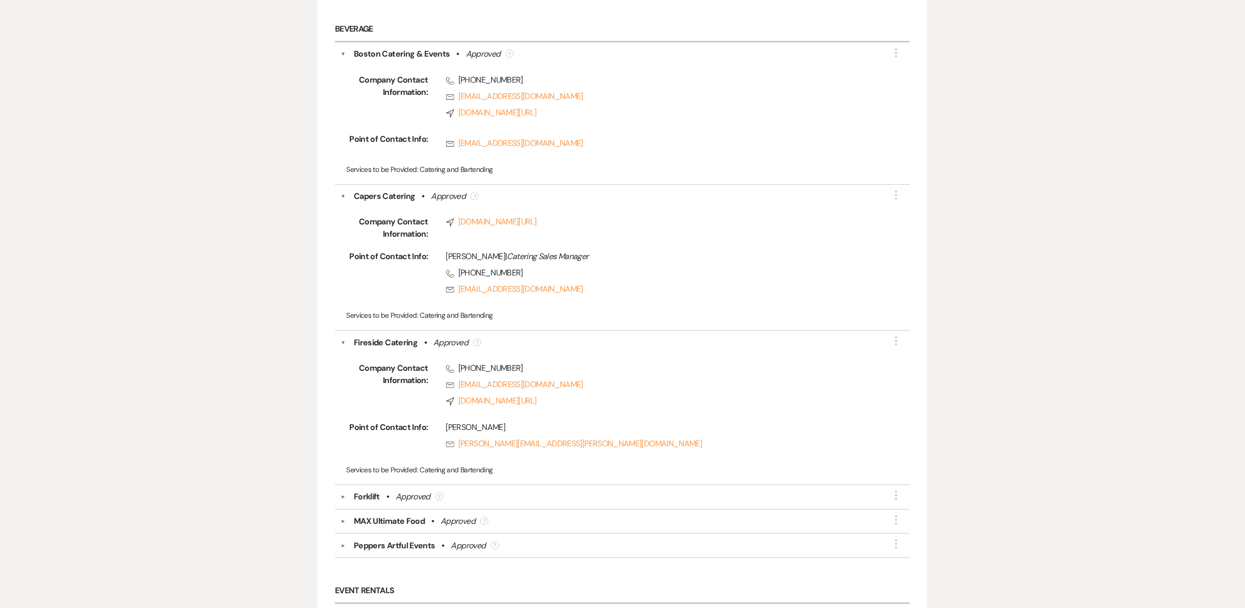
scroll to position [1360, 0]
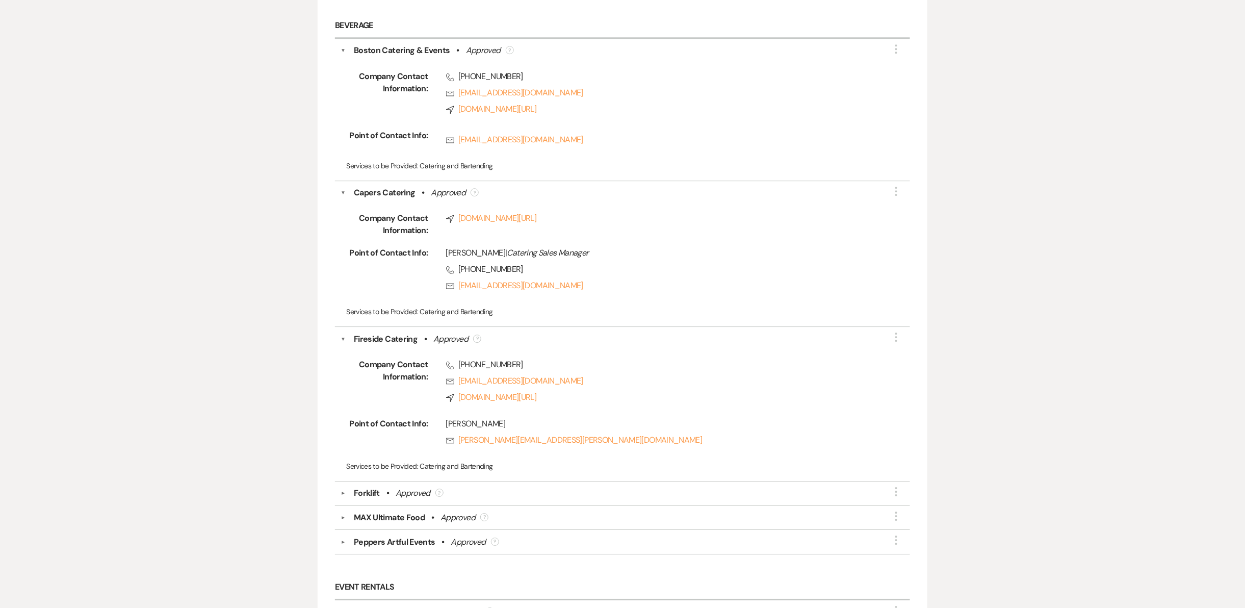
click at [342, 455] on button "▼" at bounding box center [343, 493] width 12 height 5
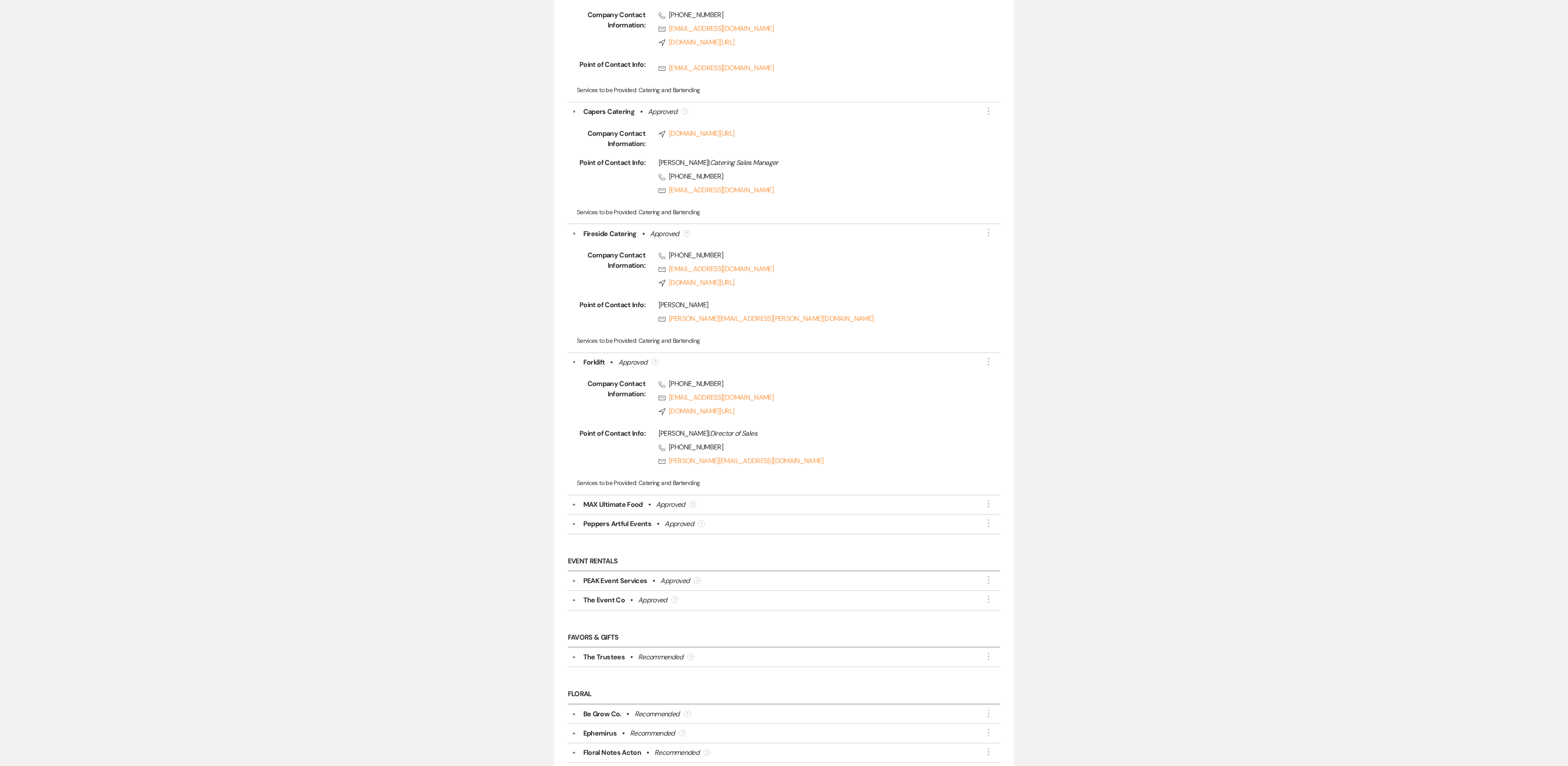
scroll to position [1200, 0]
click at [574, 382] on button "▼" at bounding box center [574, 503] width 10 height 4
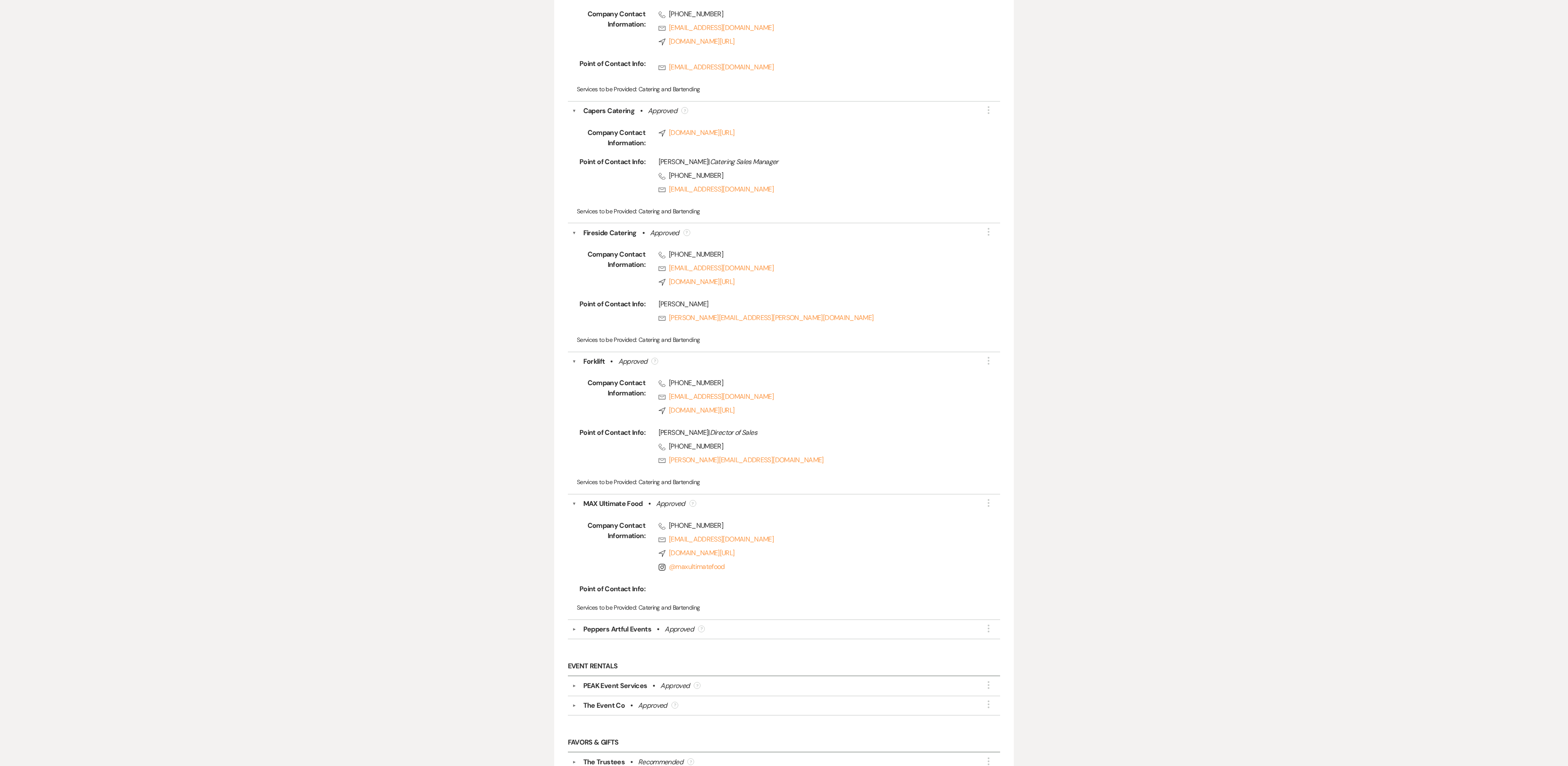
click at [574, 382] on button "▼" at bounding box center [574, 628] width 10 height 4
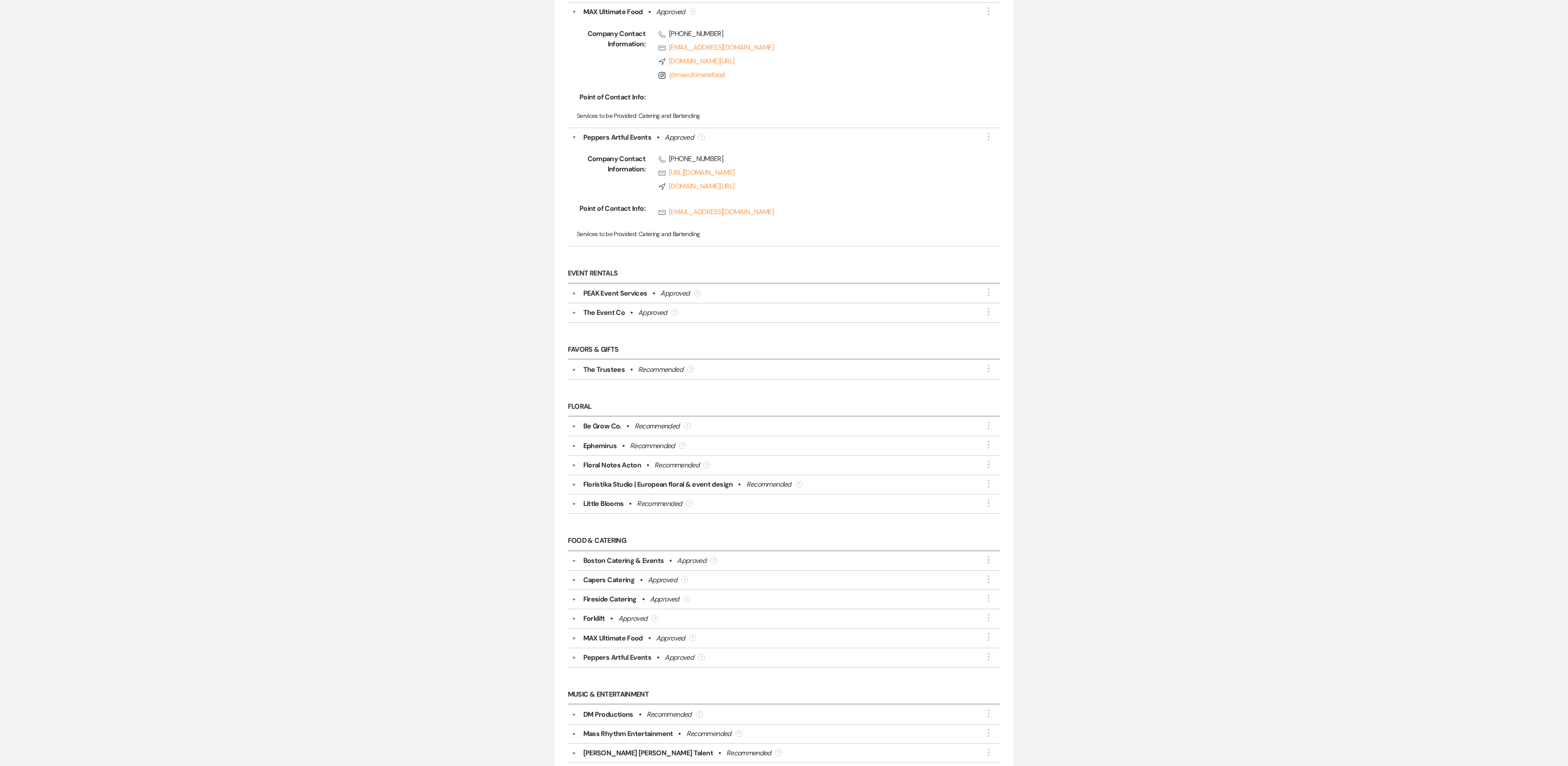
scroll to position [1834, 0]
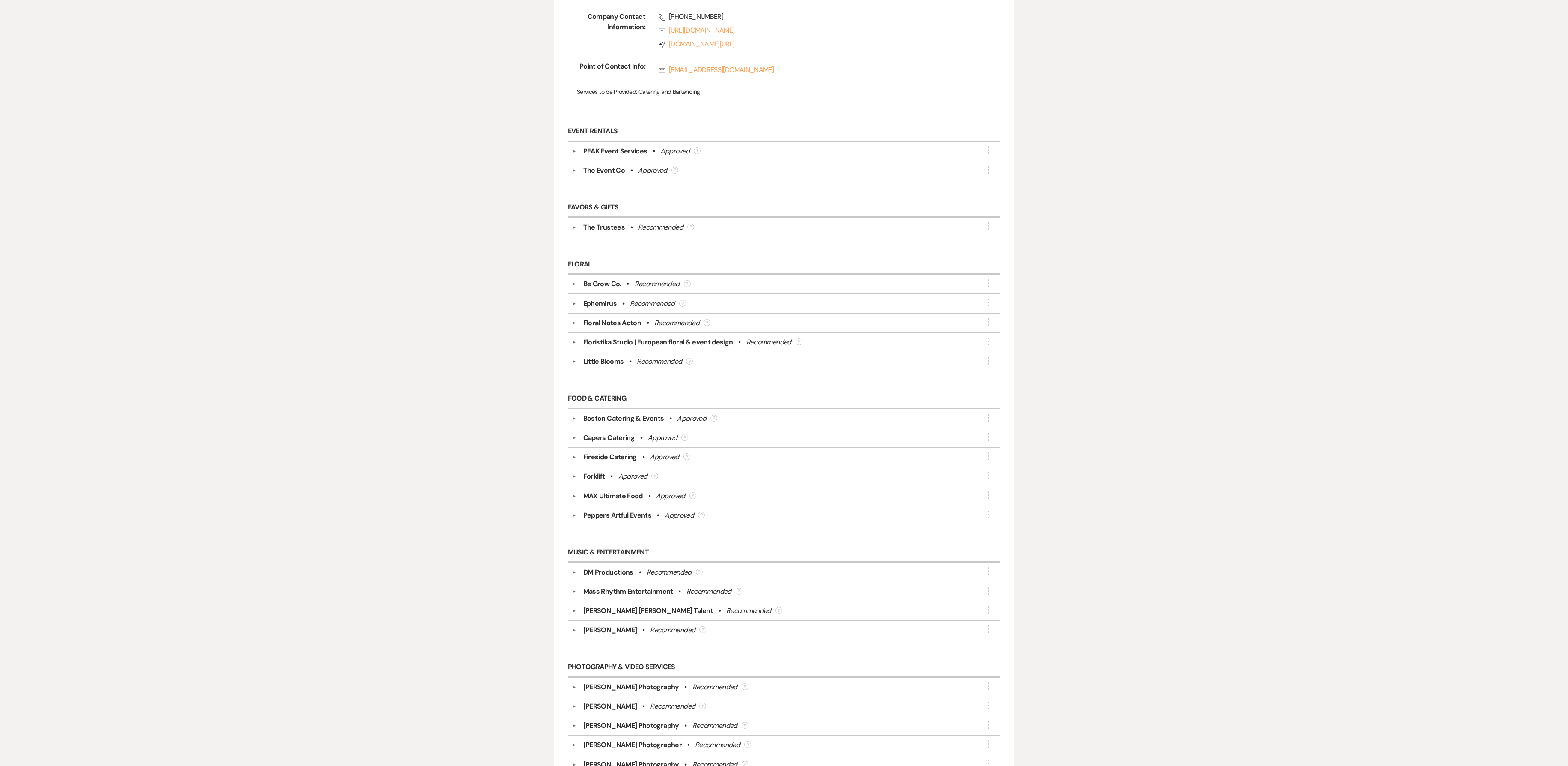
click at [574, 154] on button "▼" at bounding box center [574, 150] width 10 height 4
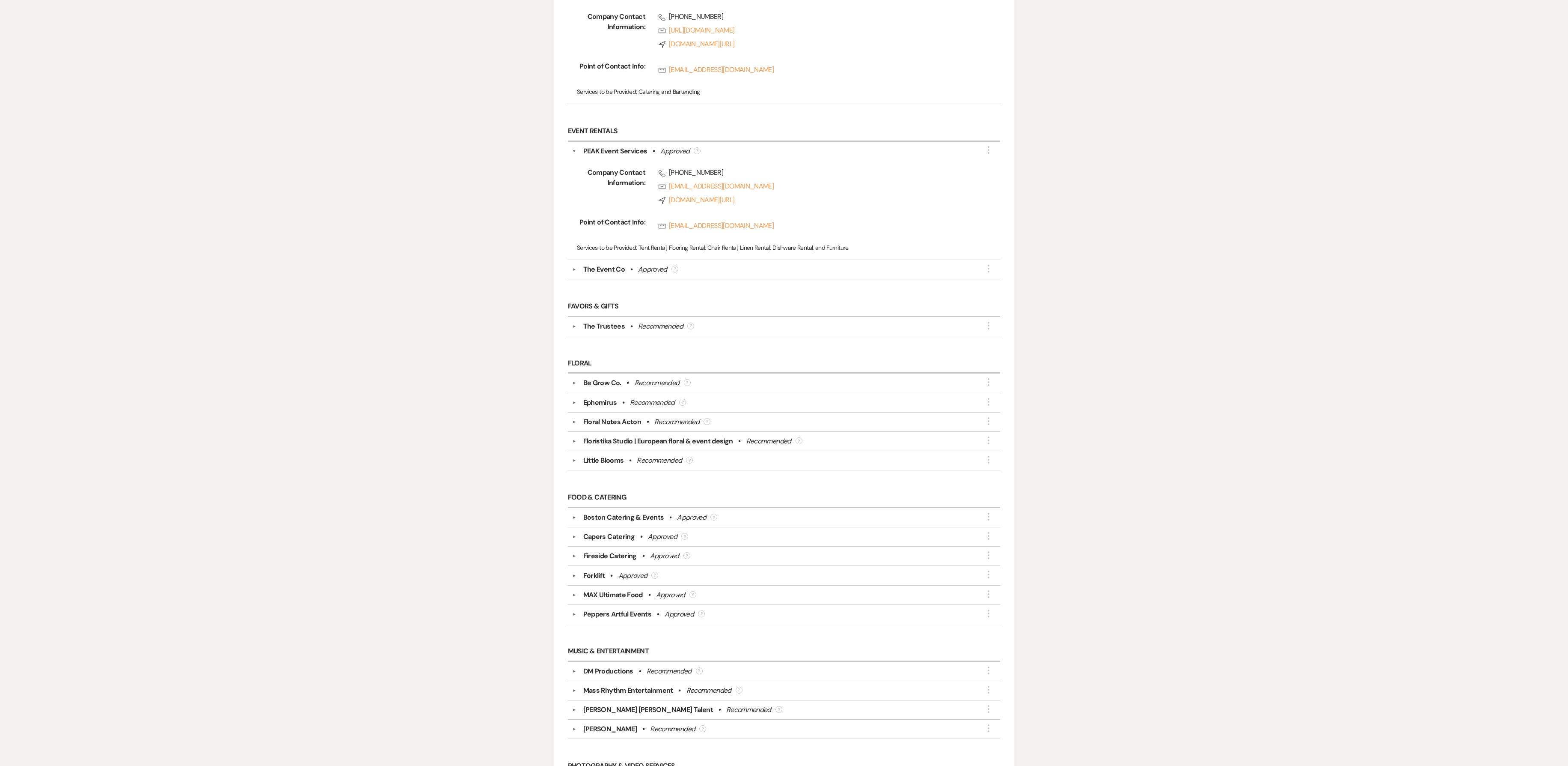
click at [569, 271] on button "▼" at bounding box center [574, 269] width 10 height 4
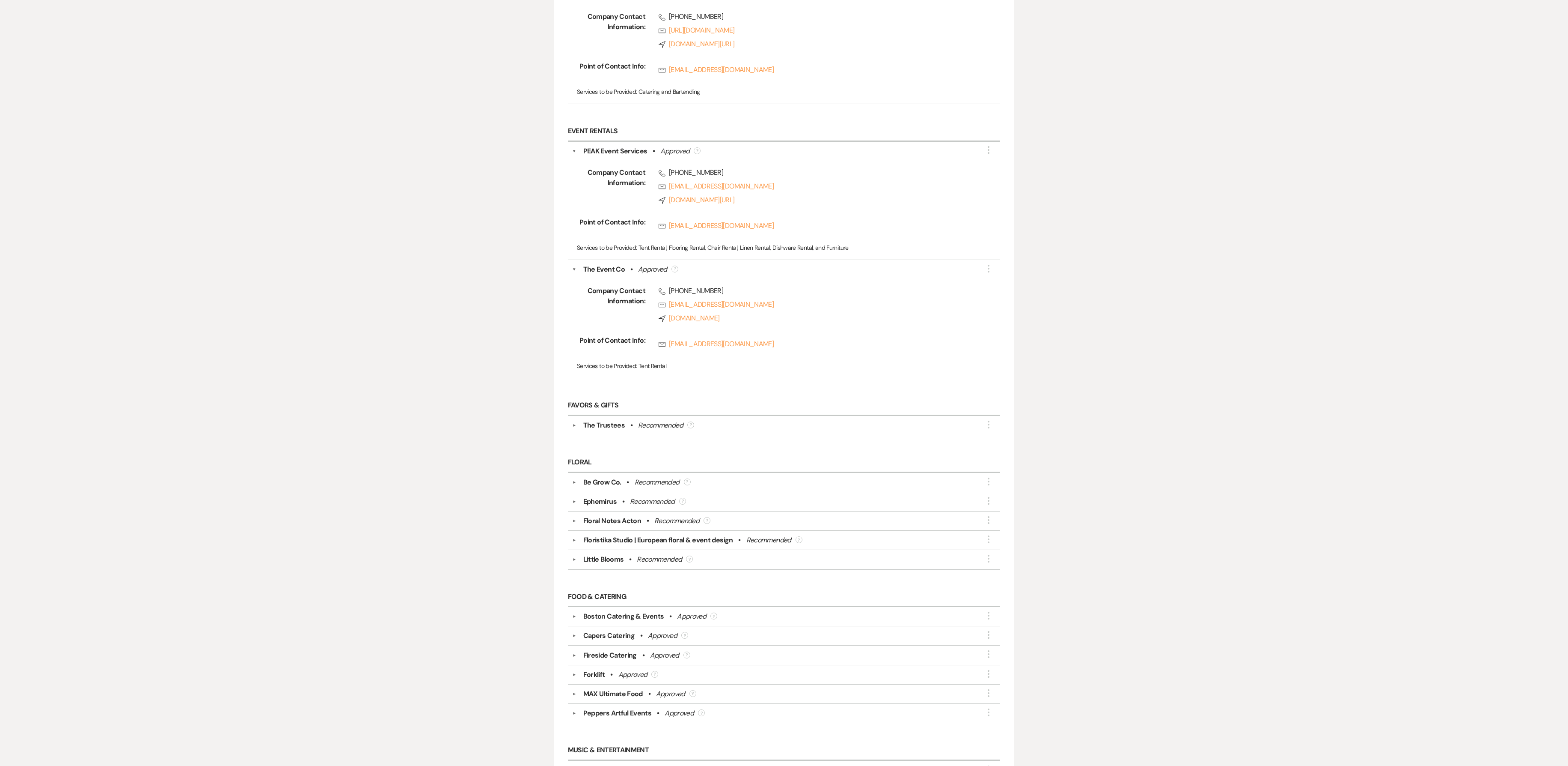
click at [575, 382] on button "▼" at bounding box center [574, 425] width 10 height 4
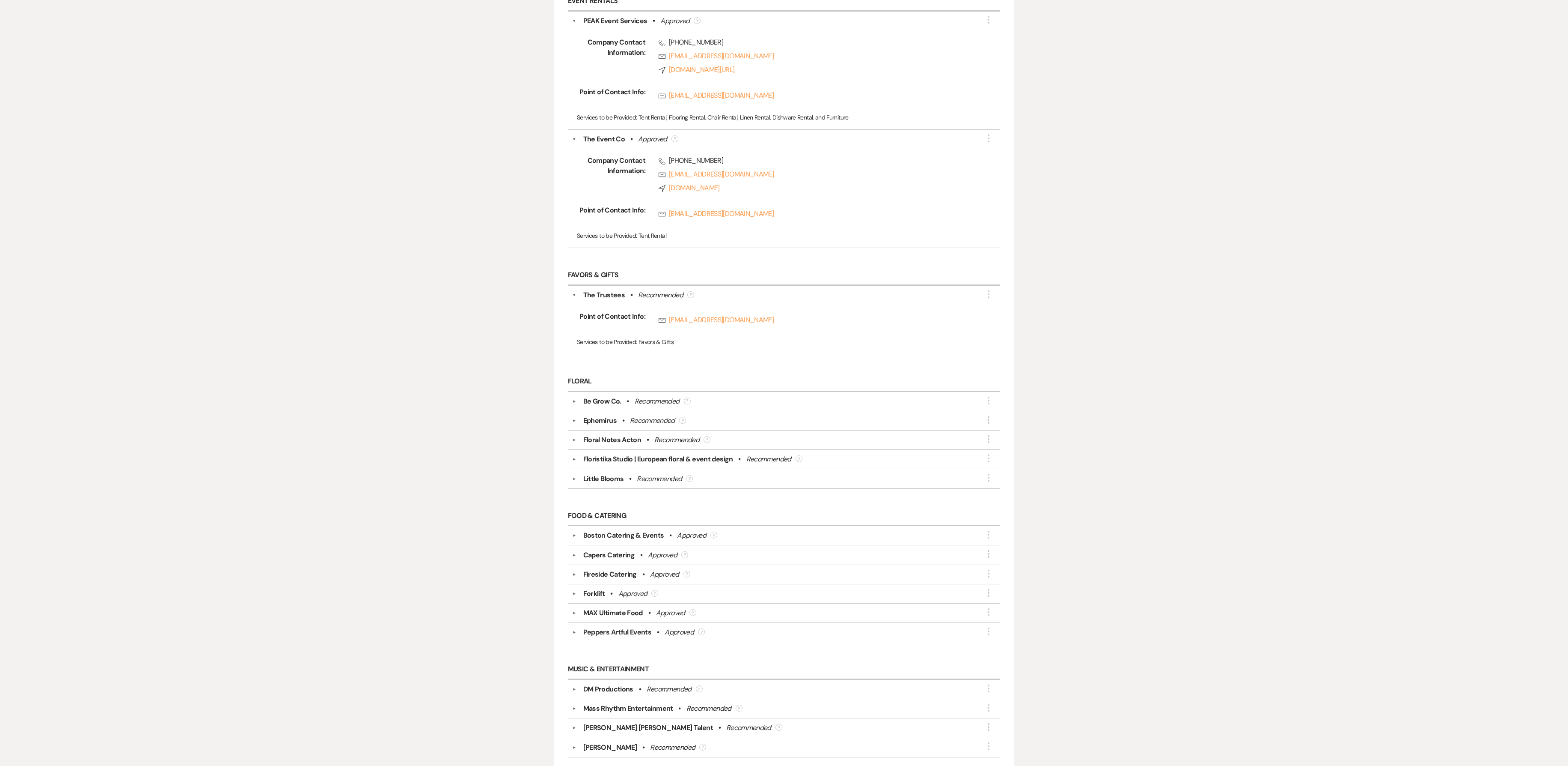
scroll to position [1970, 0]
click at [572, 382] on div "▼ Be Grow Co. • Recommended ? More" at bounding box center [784, 396] width 424 height 10
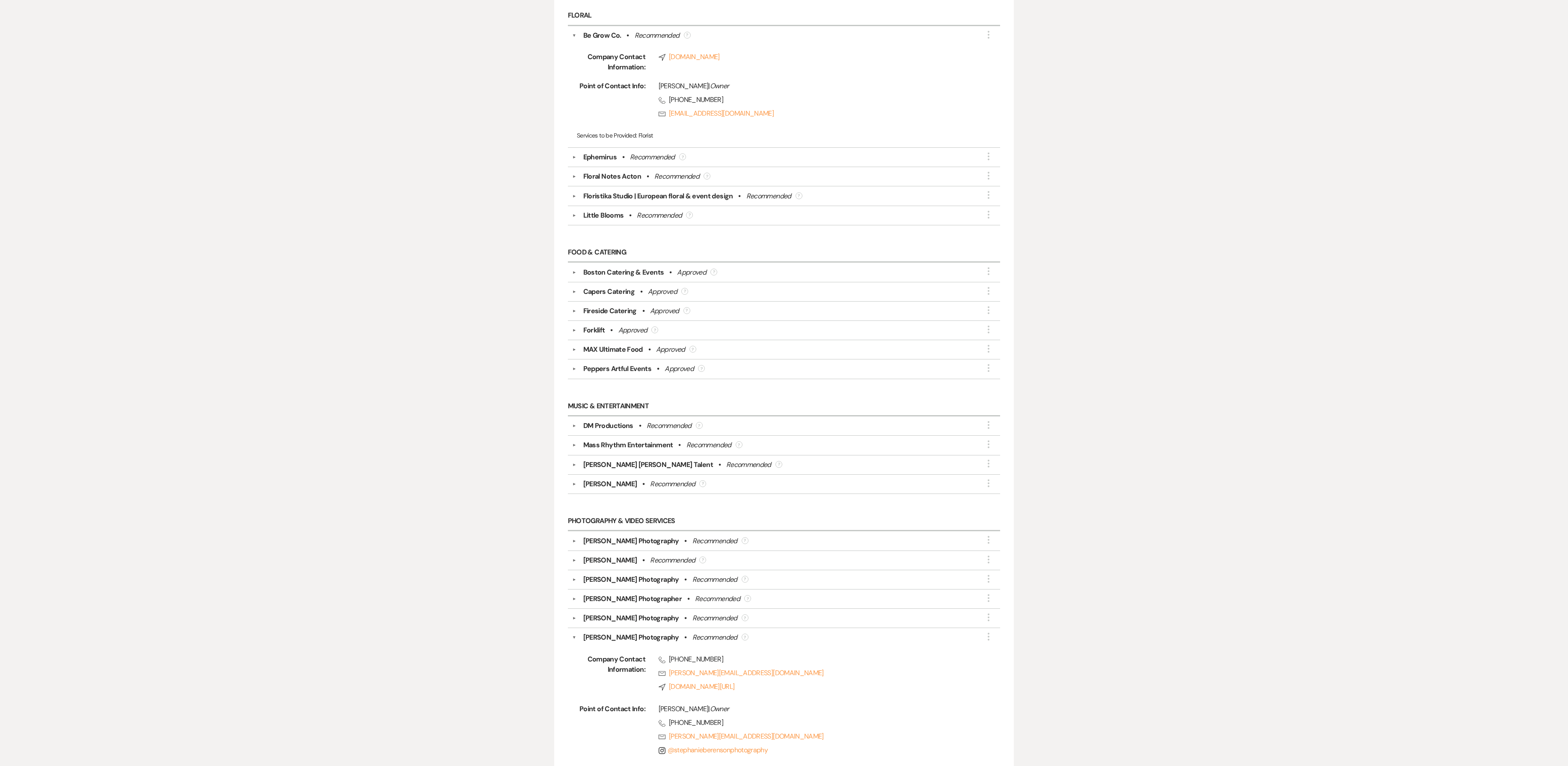
scroll to position [2334, 0]
click at [573, 163] on div "▼ Ephemirus • Recommended ? More" at bounding box center [785, 153] width 433 height 19
click at [573, 216] on div "▼ Little Blooms • Recommended ? More" at bounding box center [784, 211] width 424 height 10
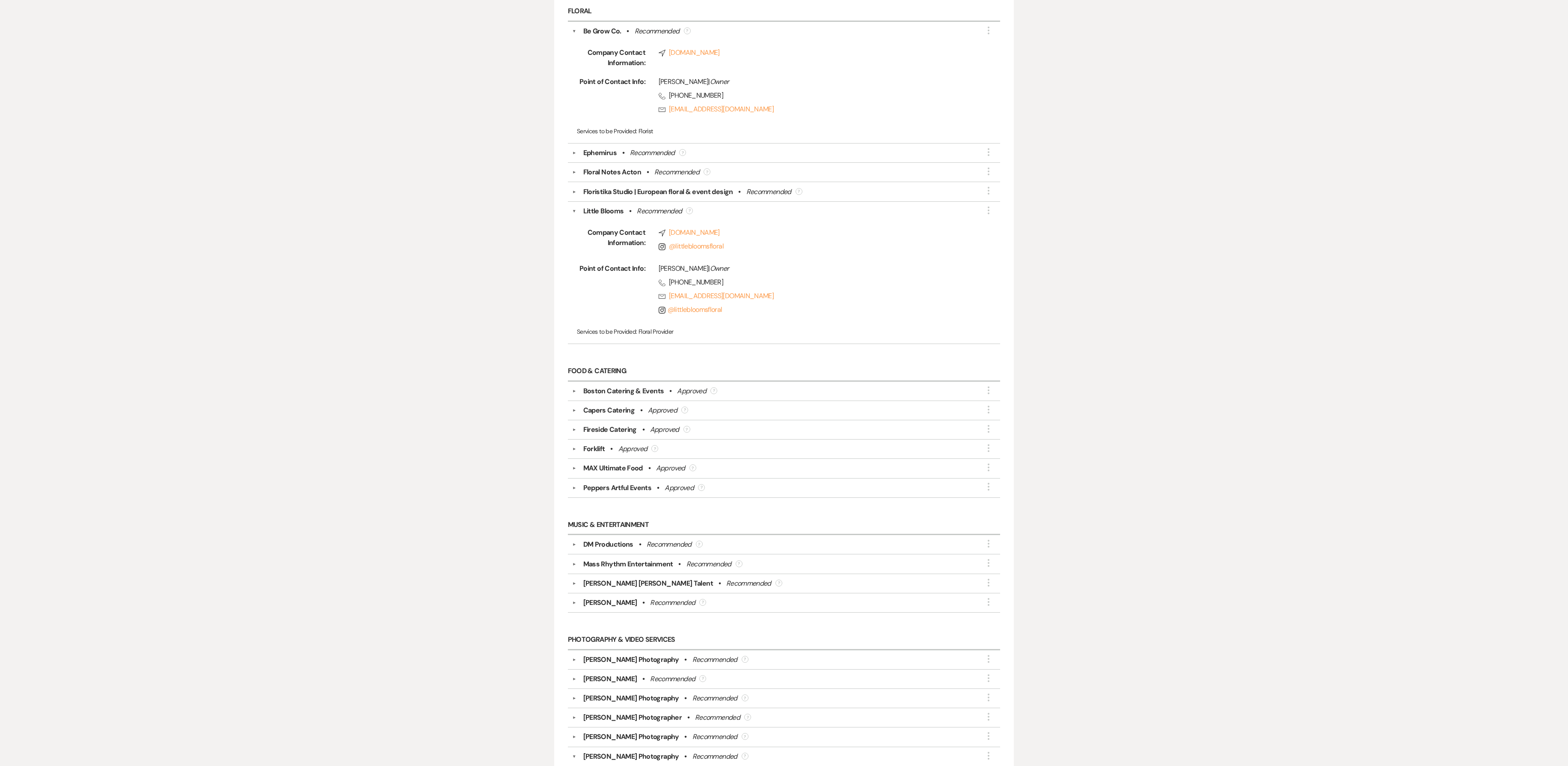
click at [573, 197] on div "▼ Floristika Studio | European floral & event design • Recommended ? More" at bounding box center [784, 192] width 424 height 10
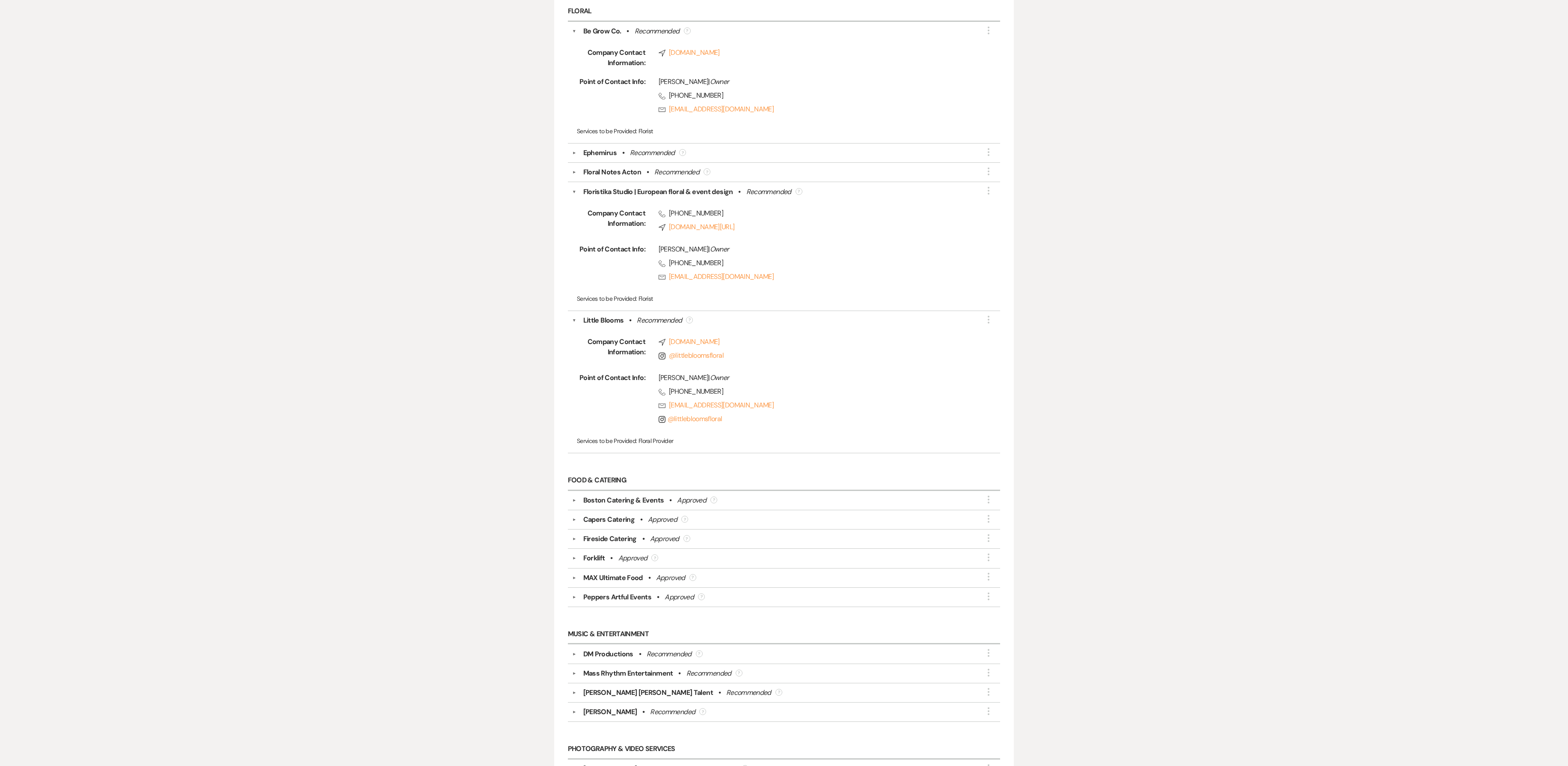
click at [573, 175] on button "▼" at bounding box center [574, 171] width 10 height 4
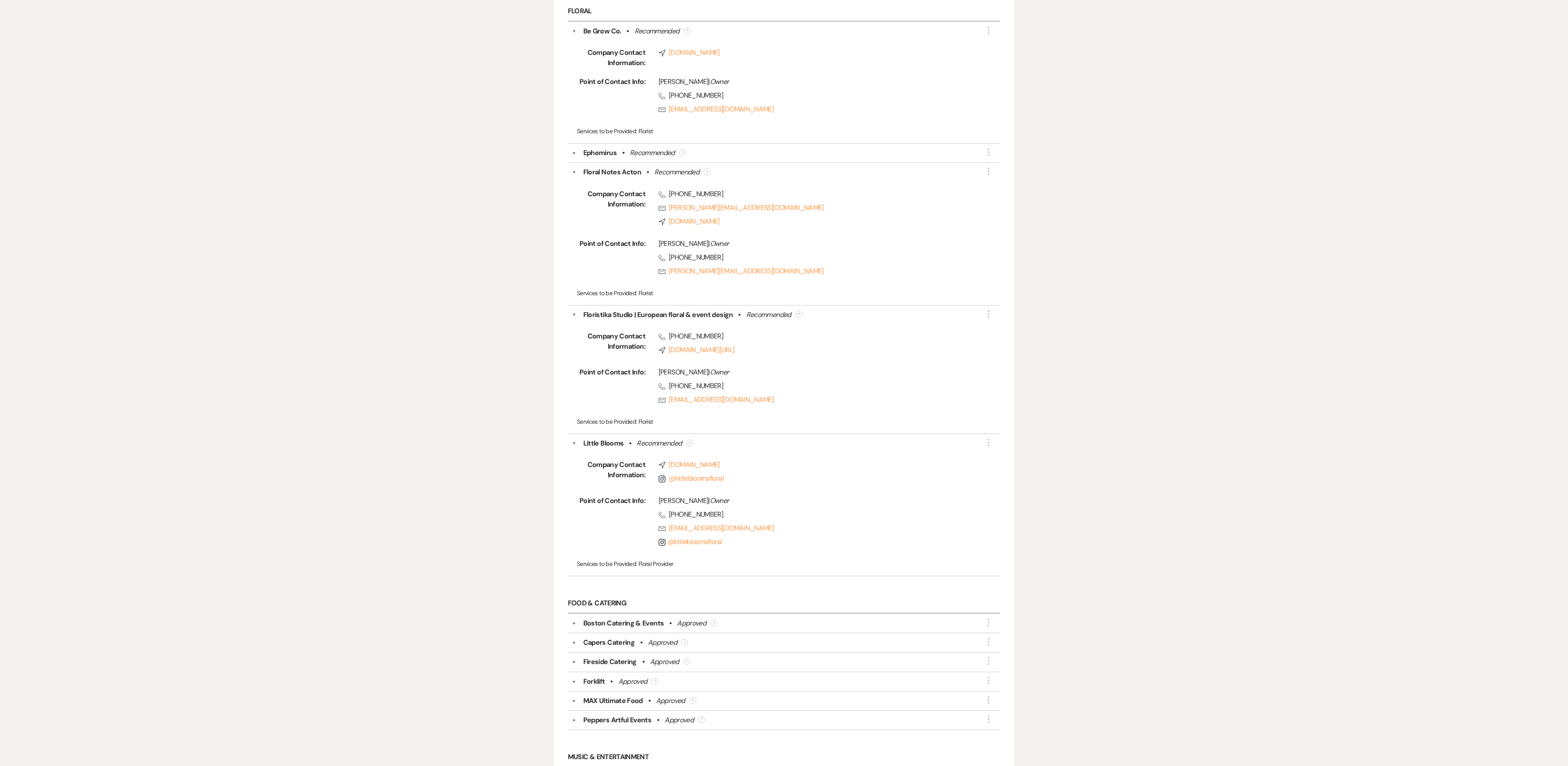
click at [572, 155] on button "▼" at bounding box center [574, 152] width 10 height 4
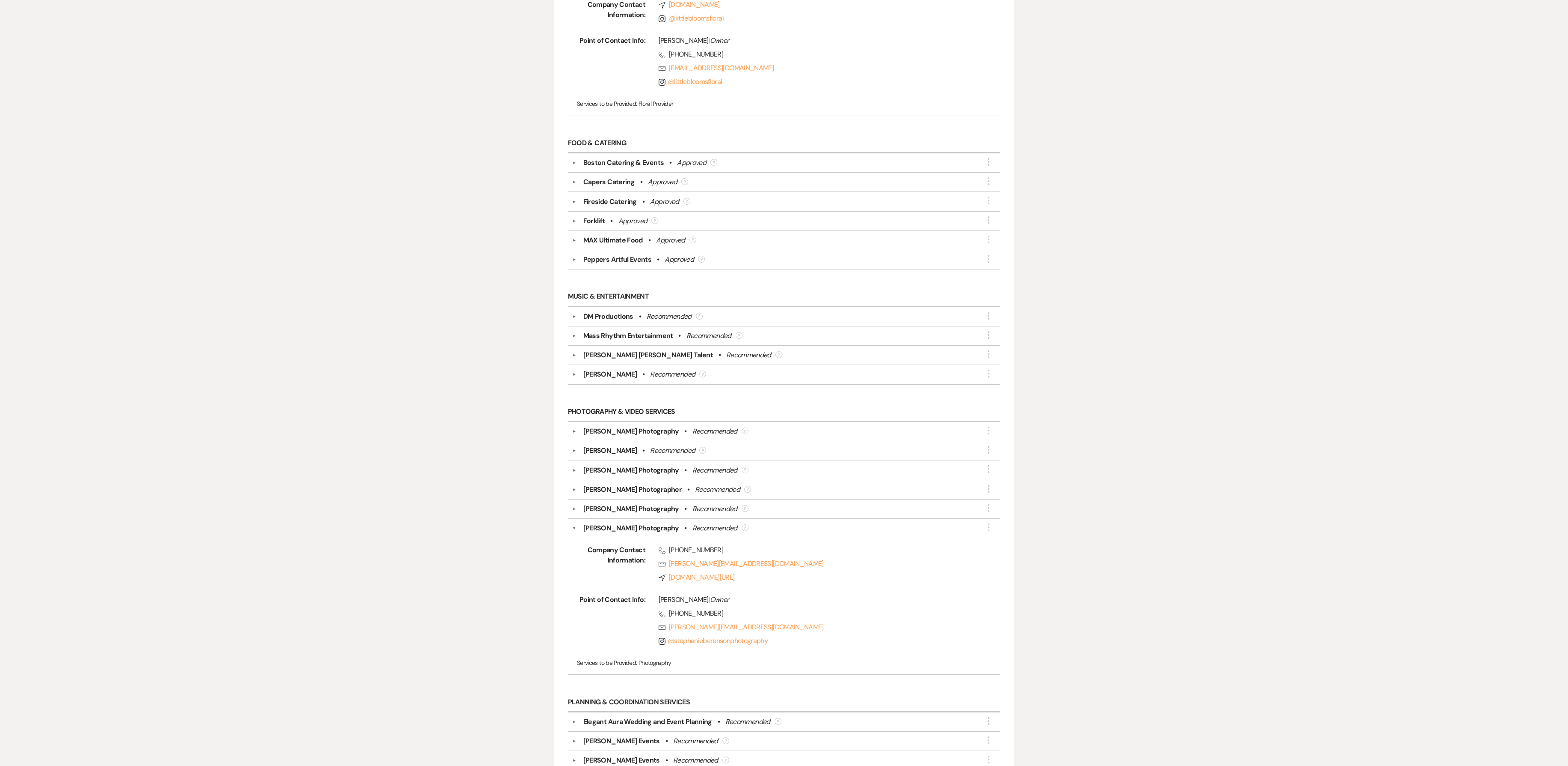
scroll to position [2893, 0]
click at [572, 316] on button "▼" at bounding box center [574, 313] width 10 height 4
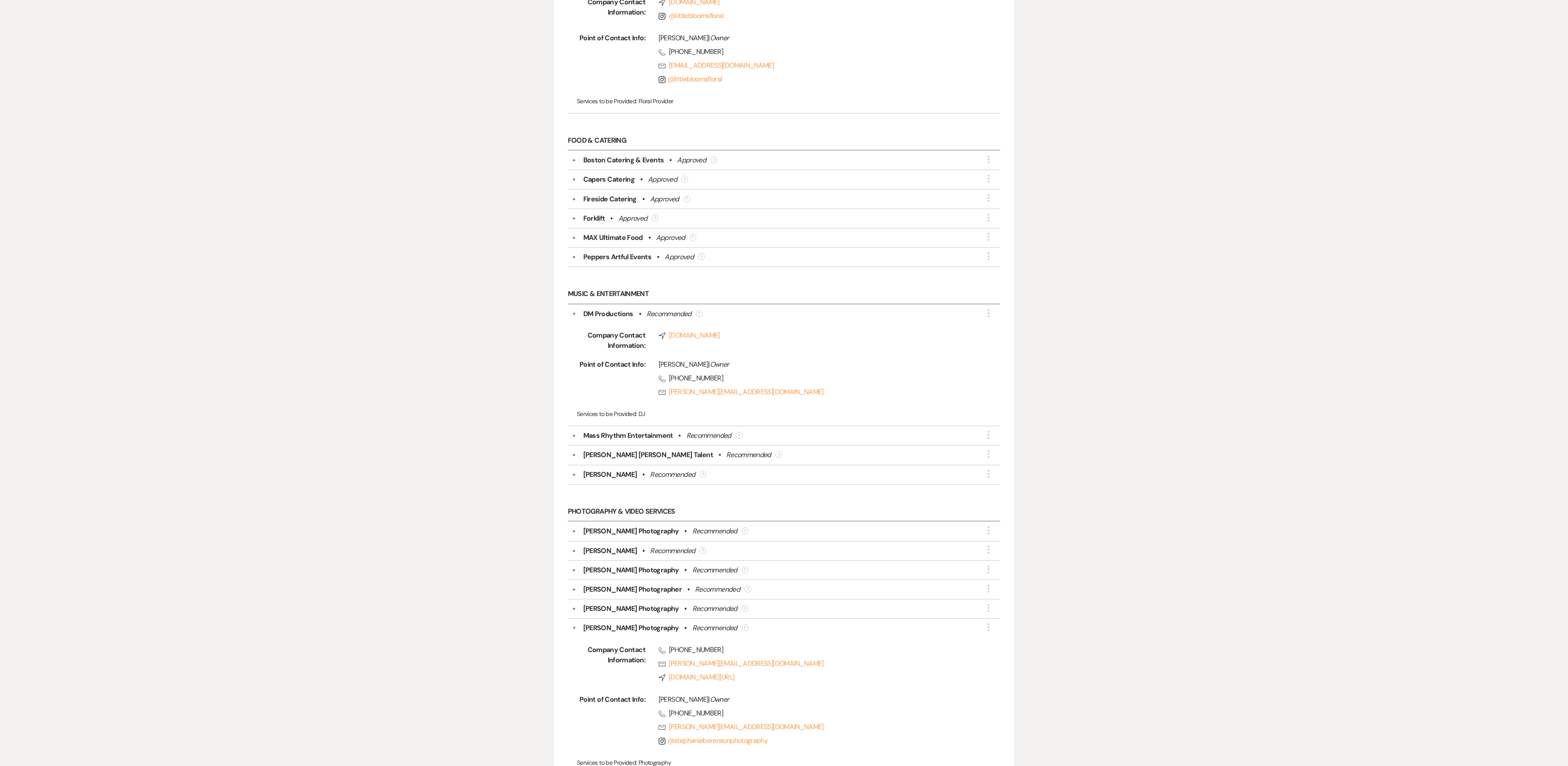
click at [571, 382] on button "▼" at bounding box center [574, 474] width 10 height 4
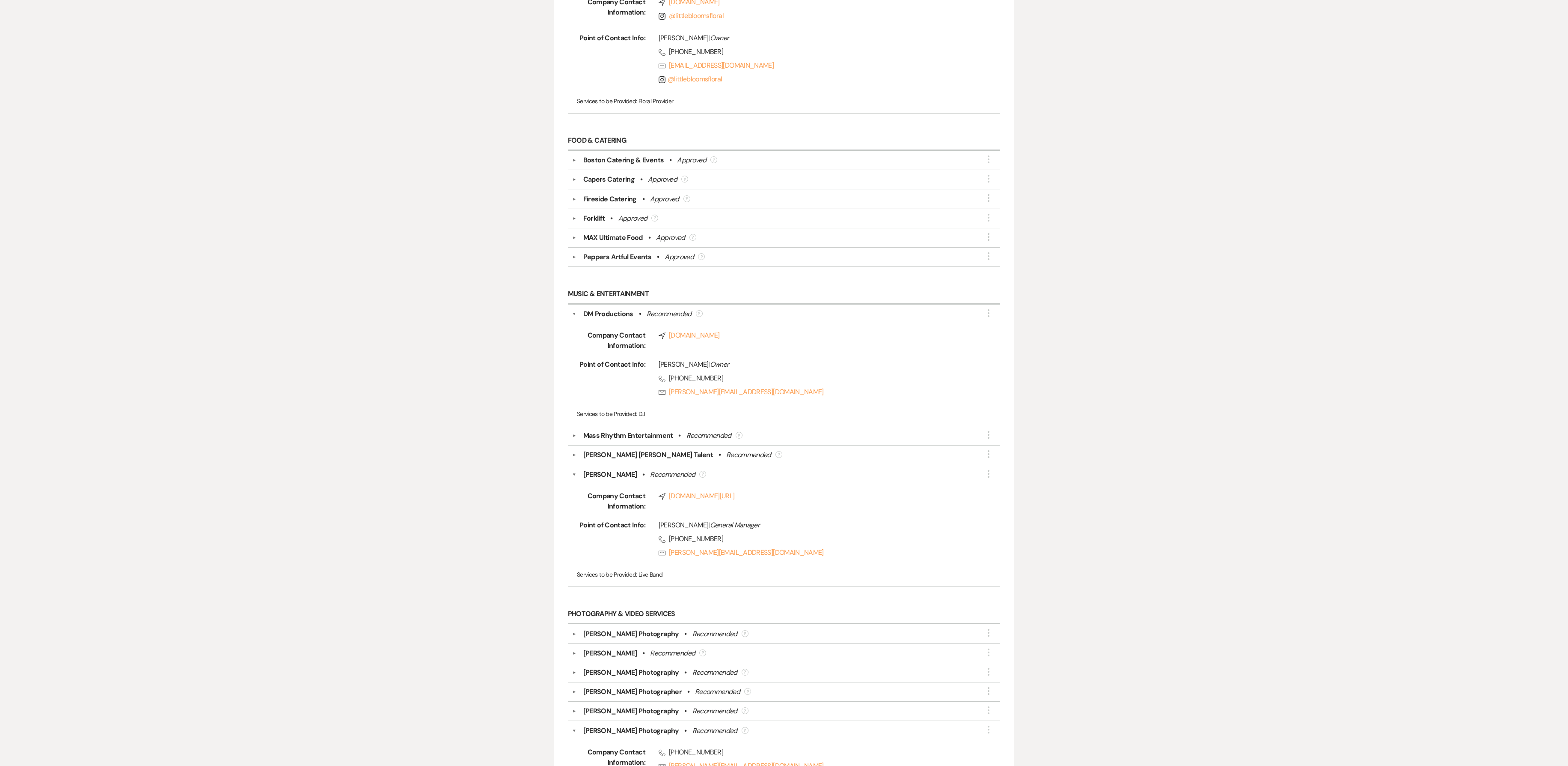
click at [572, 382] on div "▼ [PERSON_NAME] [PERSON_NAME] Talent • Recommended ? More" at bounding box center [784, 454] width 424 height 10
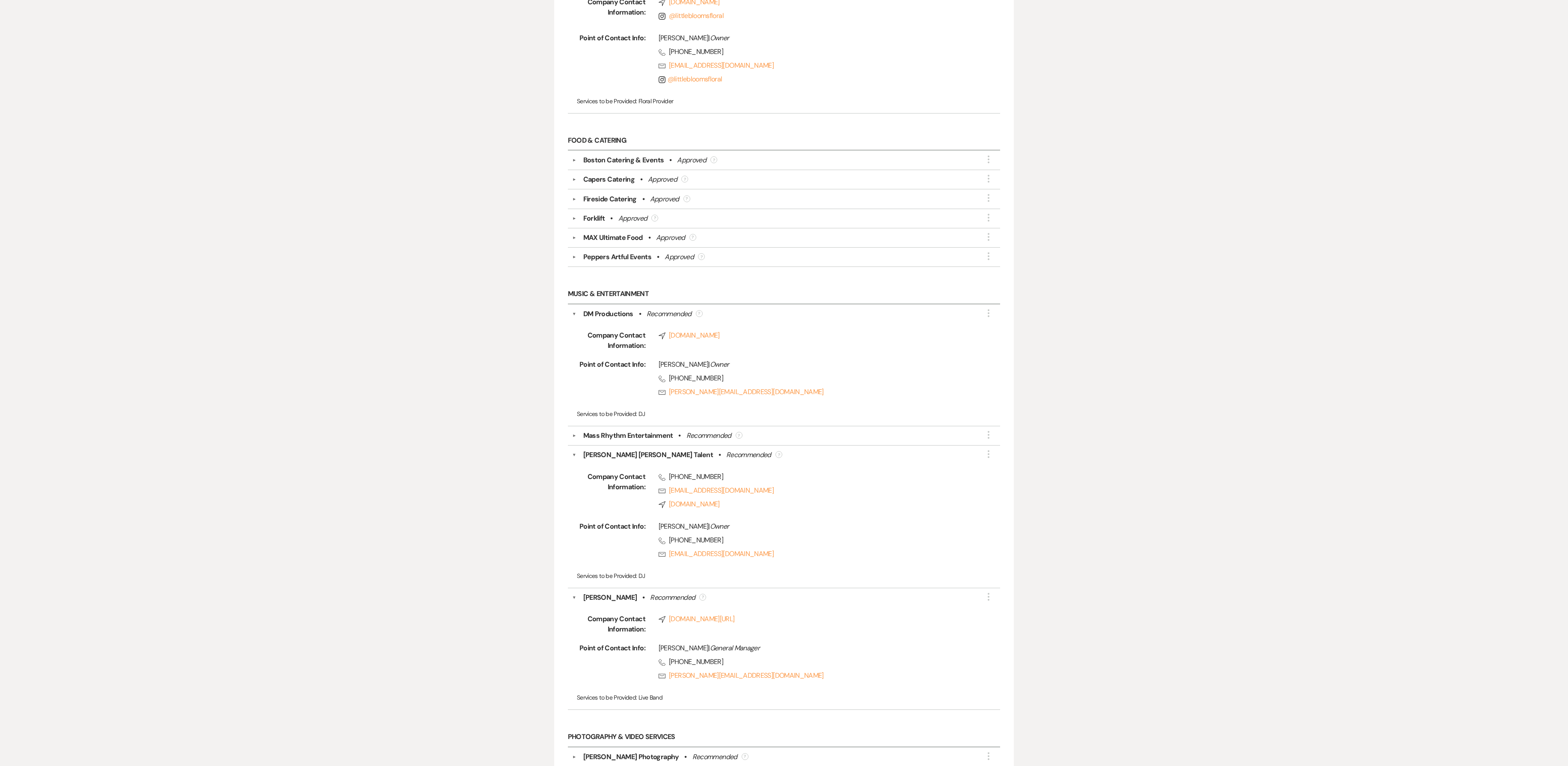
click at [572, 382] on div "▼ Mass Rhythm Entertainment • Recommended ? More" at bounding box center [784, 435] width 424 height 10
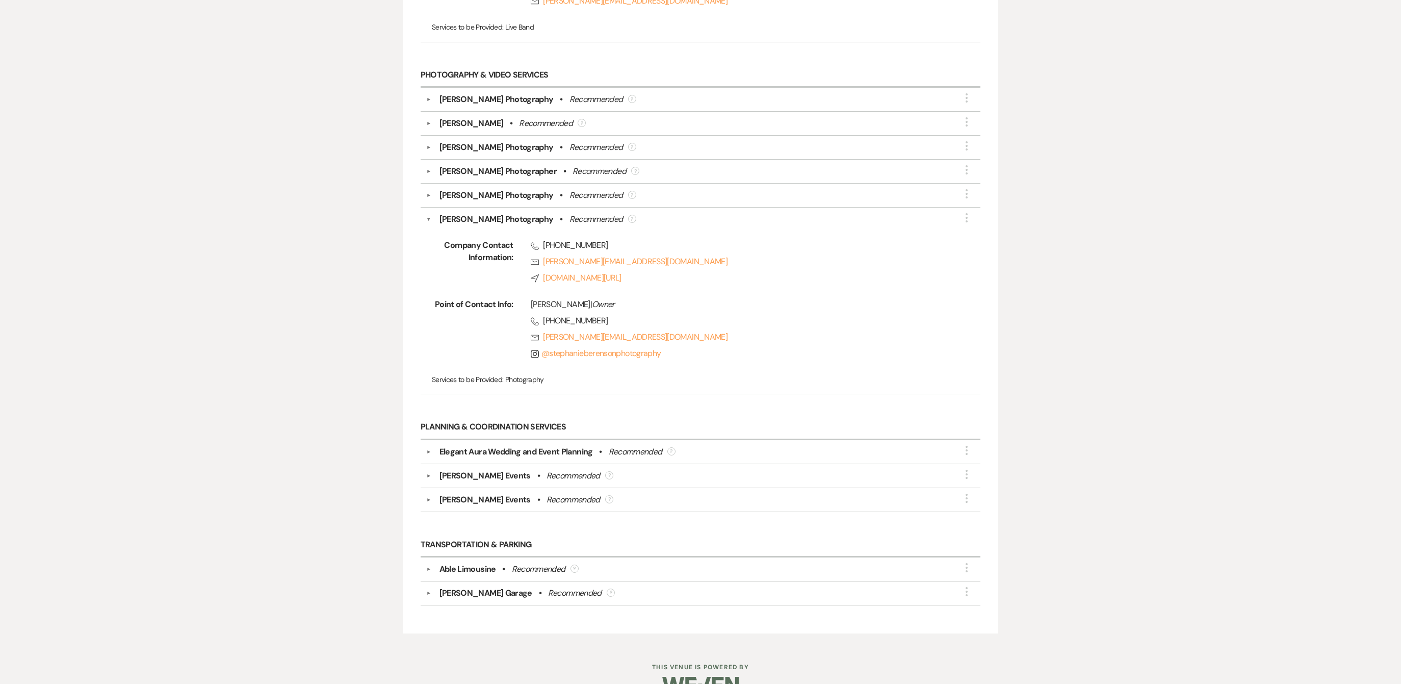
scroll to position [4453, 0]
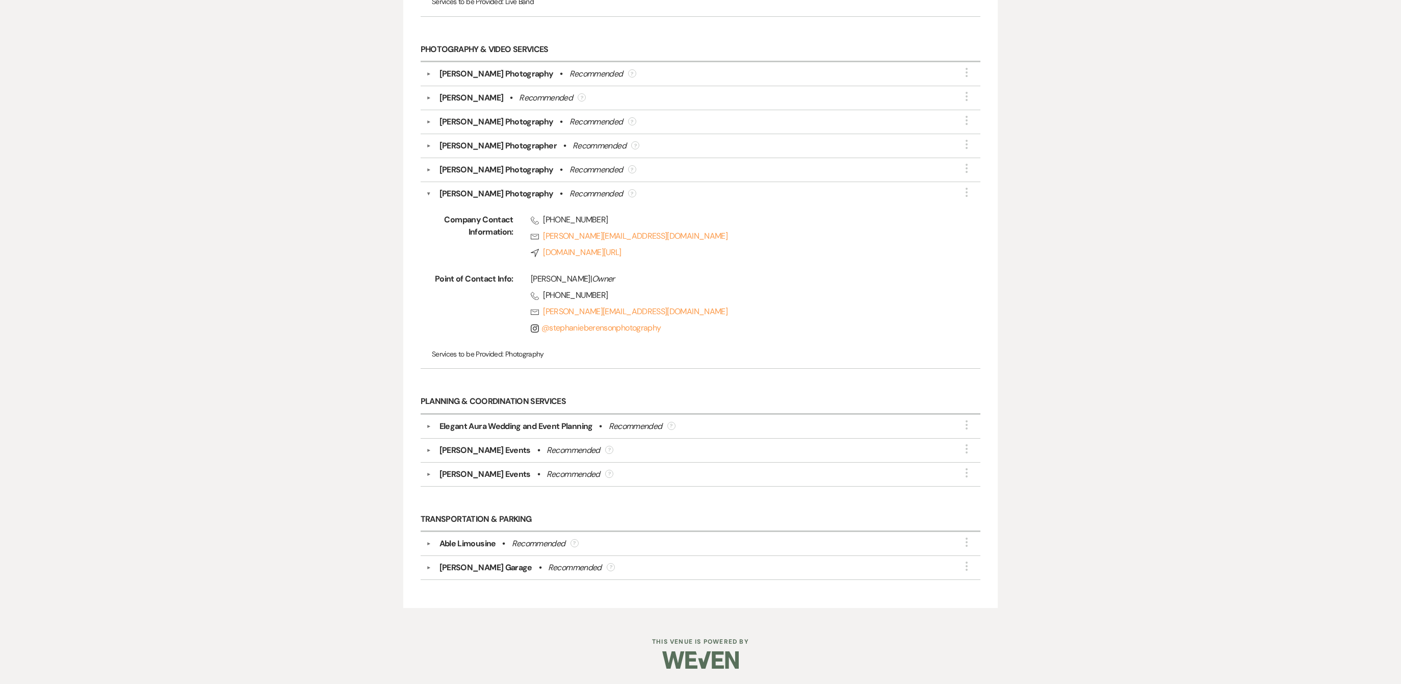
click at [428, 167] on button "▼" at bounding box center [429, 169] width 12 height 5
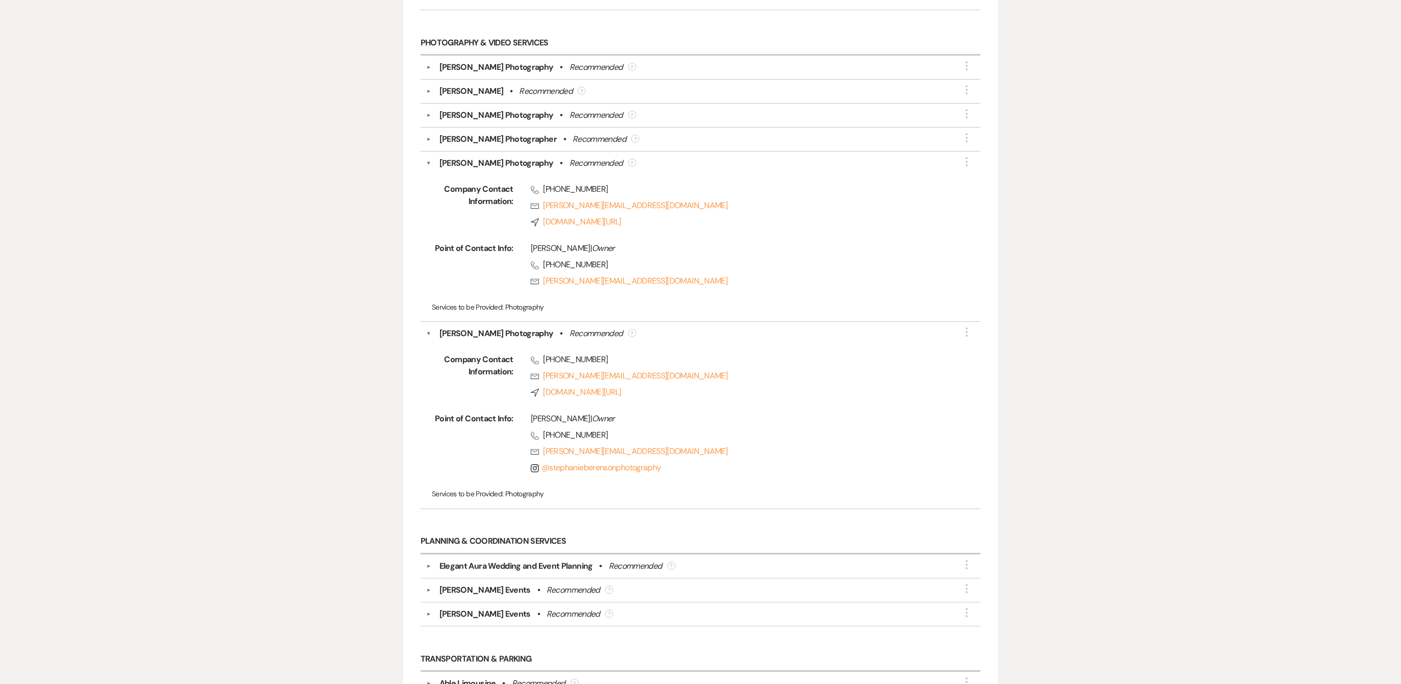
drag, startPoint x: 428, startPoint y: 144, endPoint x: 428, endPoint y: 121, distance: 22.4
click at [428, 142] on button "▼" at bounding box center [429, 139] width 12 height 5
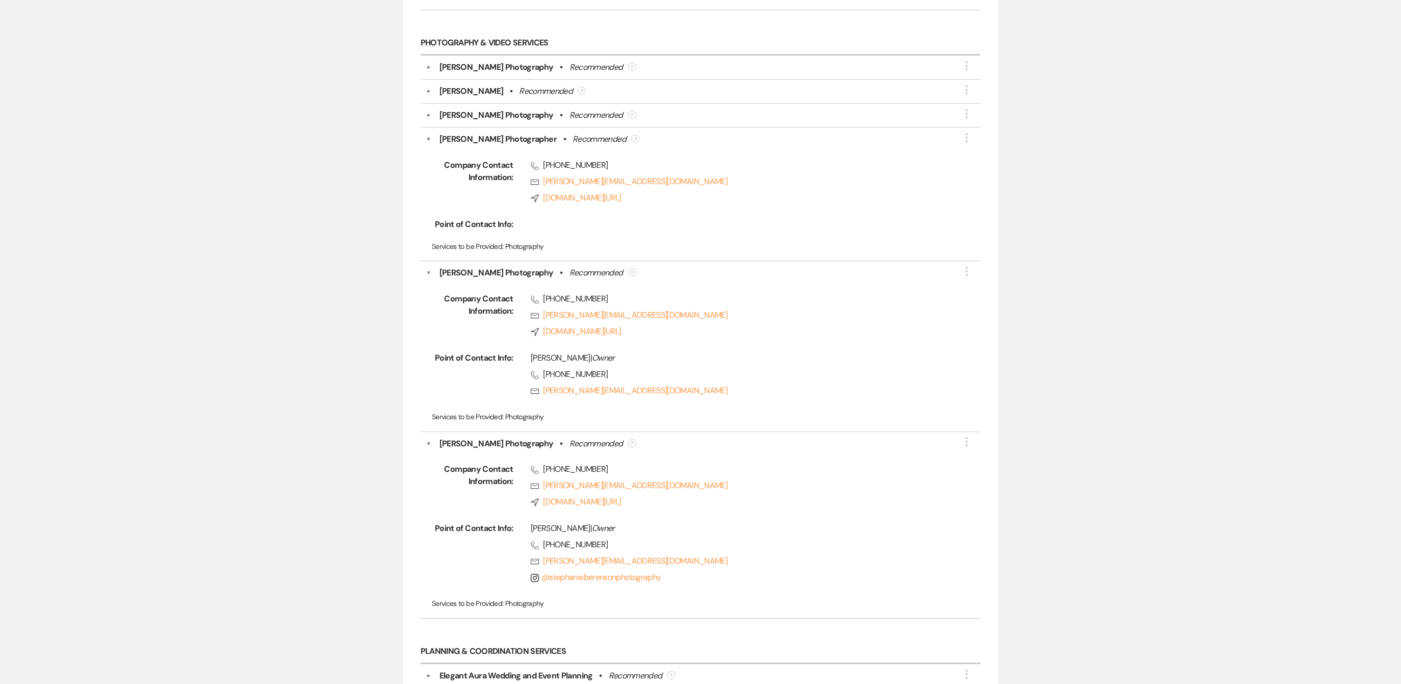
click at [428, 118] on button "▼" at bounding box center [429, 115] width 12 height 5
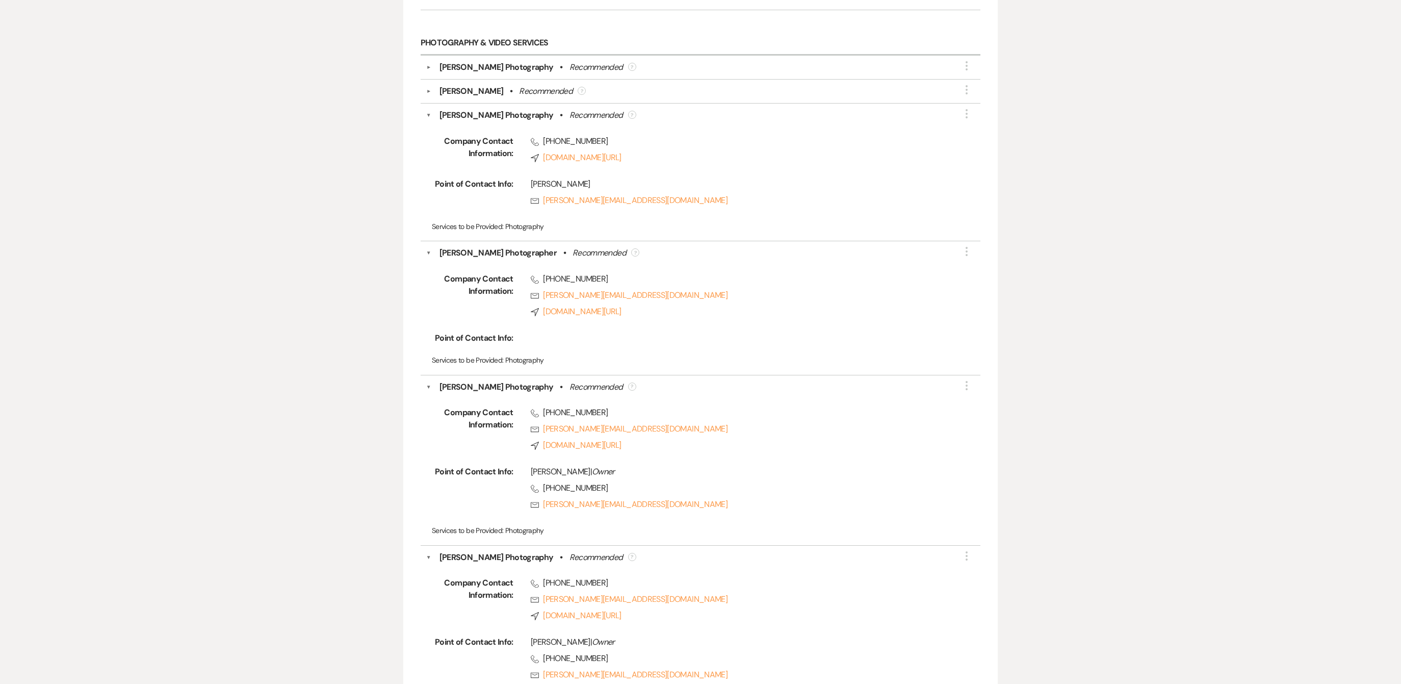
click at [428, 88] on div "▼ [PERSON_NAME] • Recommended ? More" at bounding box center [700, 91] width 549 height 12
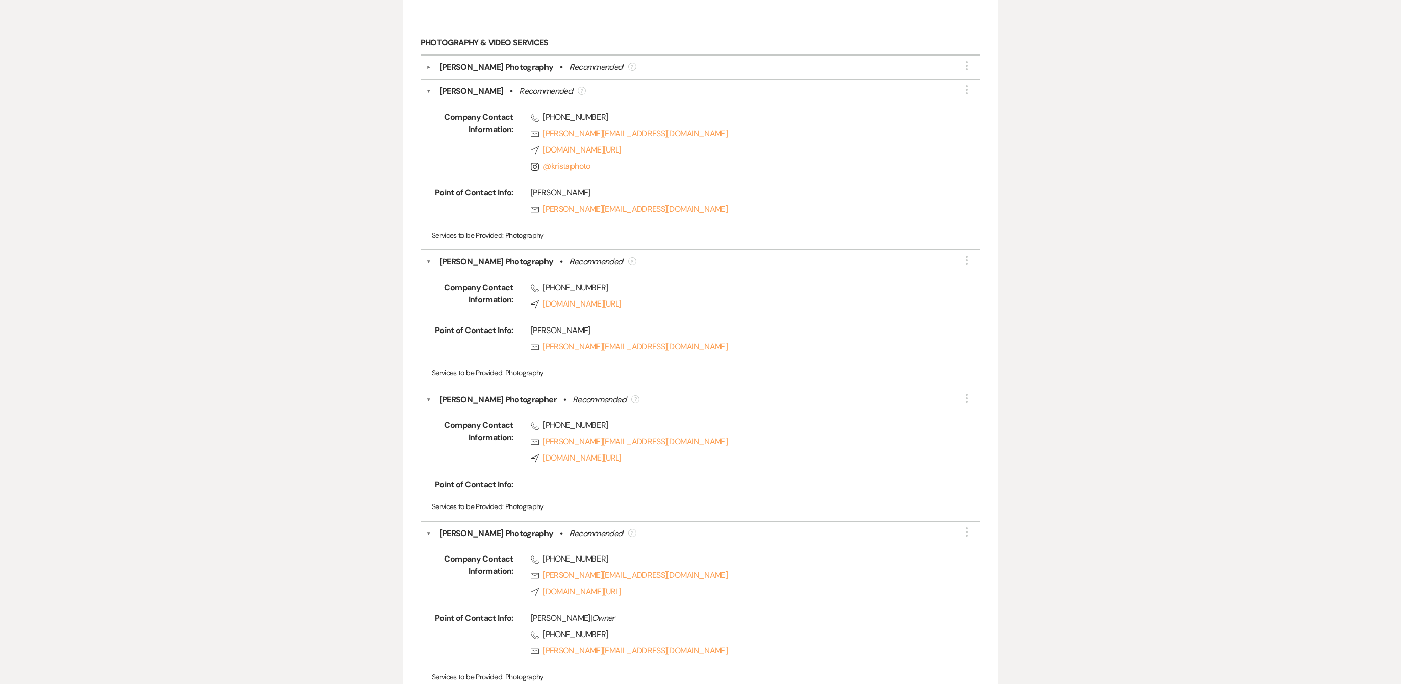
click at [428, 73] on div "▼ [PERSON_NAME] Photography • Recommended ? More" at bounding box center [700, 67] width 549 height 12
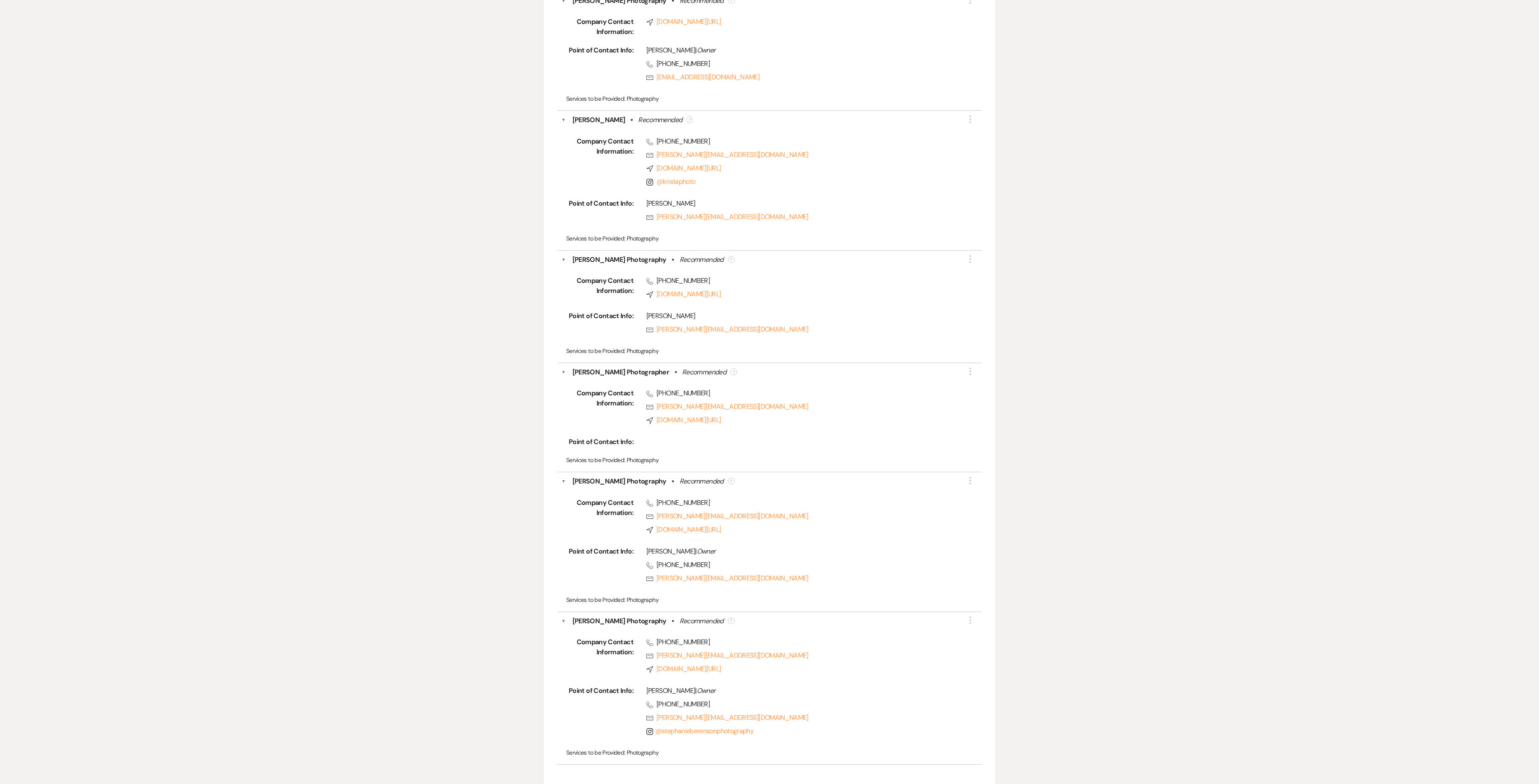
scroll to position [3963, 0]
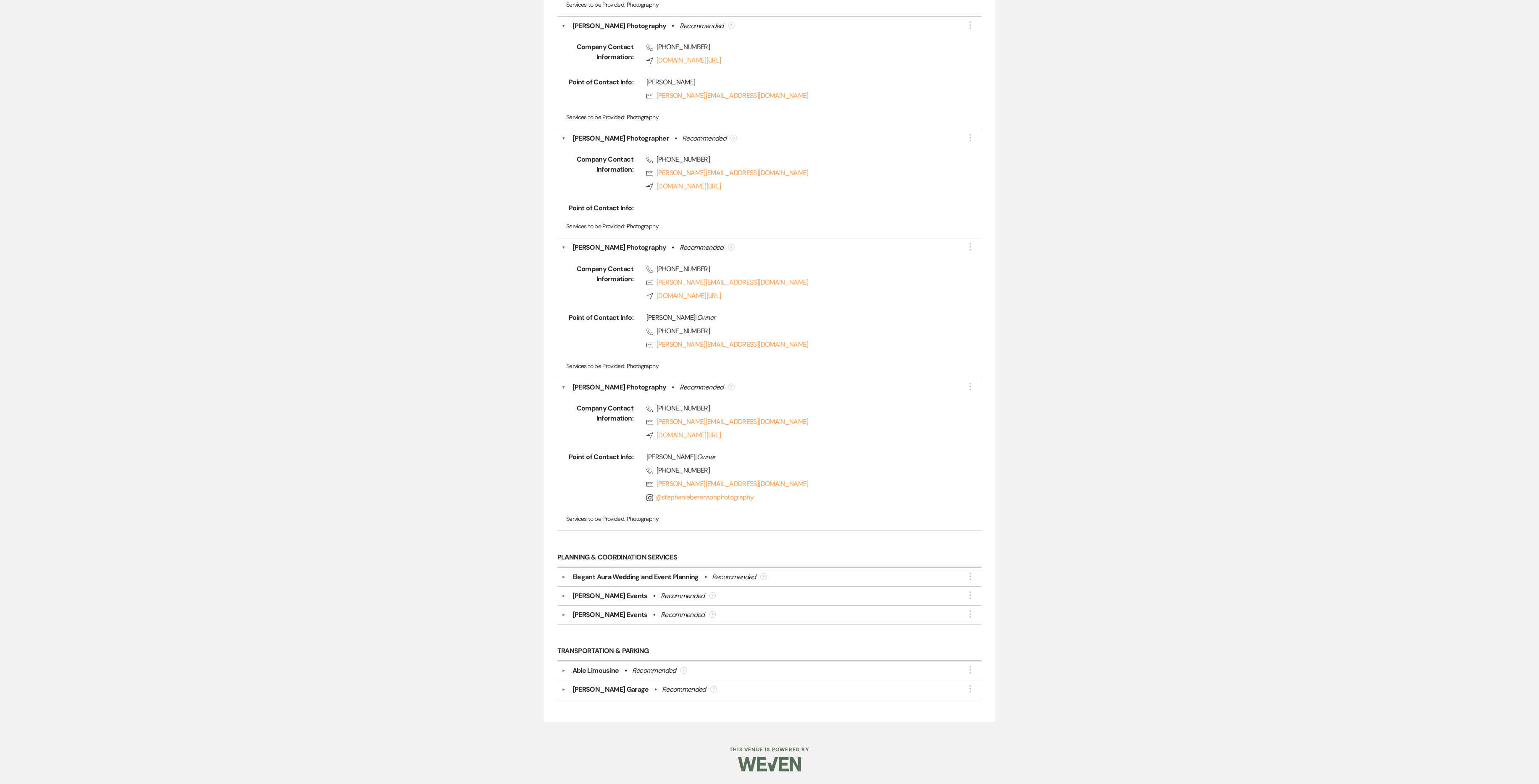
drag, startPoint x: 561, startPoint y: 610, endPoint x: 561, endPoint y: 601, distance: 9.0
click at [562, 375] on div "▼ [PERSON_NAME] Events • Recommended ? More" at bounding box center [770, 615] width 416 height 10
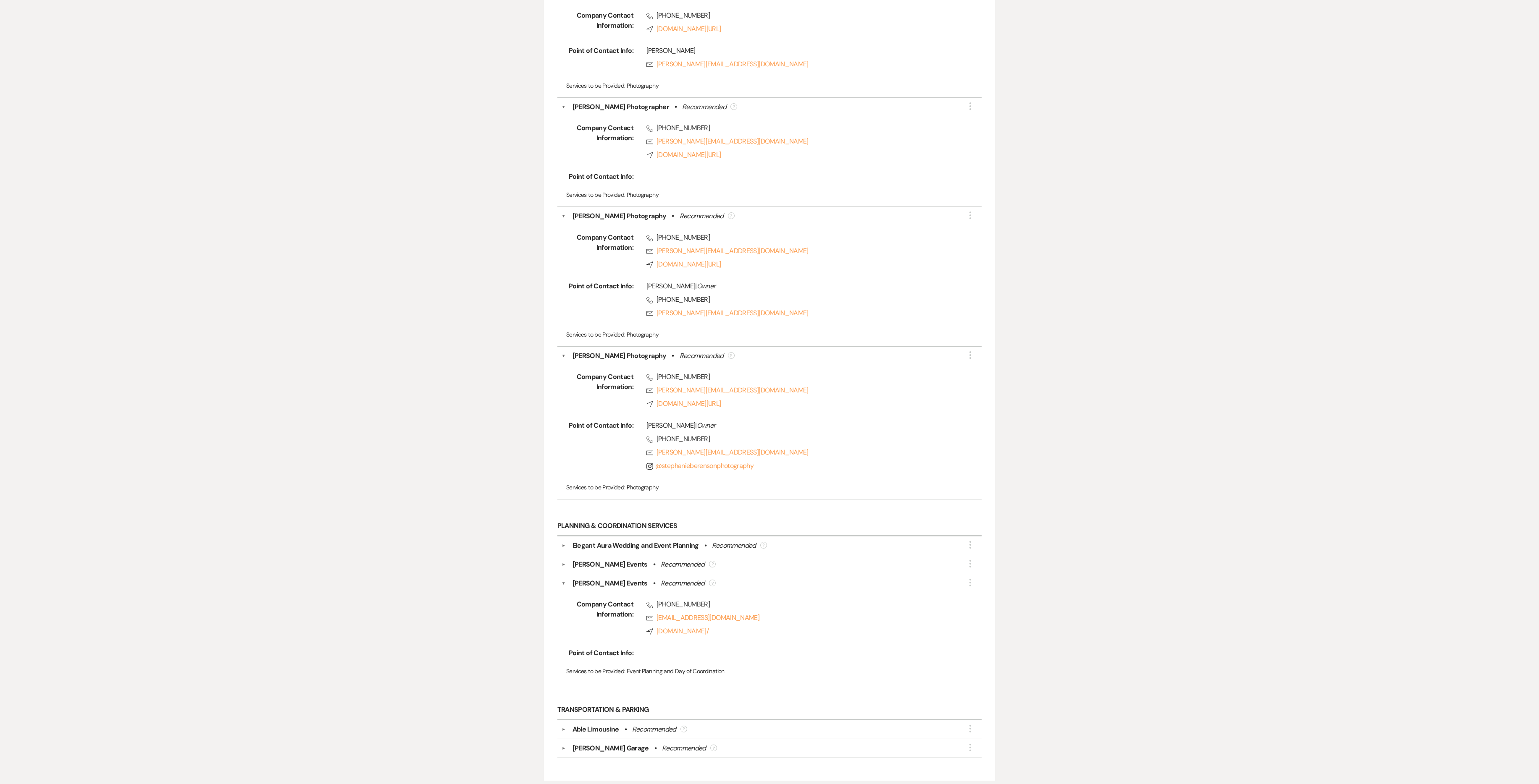
drag, startPoint x: 561, startPoint y: 596, endPoint x: 561, endPoint y: 577, distance: 19.0
click at [562, 375] on div "▼ [PERSON_NAME] Events • Recommended ? More" at bounding box center [770, 565] width 416 height 10
click at [562, 375] on div "▼ Elegant Aura Wedding and Event Planning • Recommended ? More" at bounding box center [770, 546] width 416 height 10
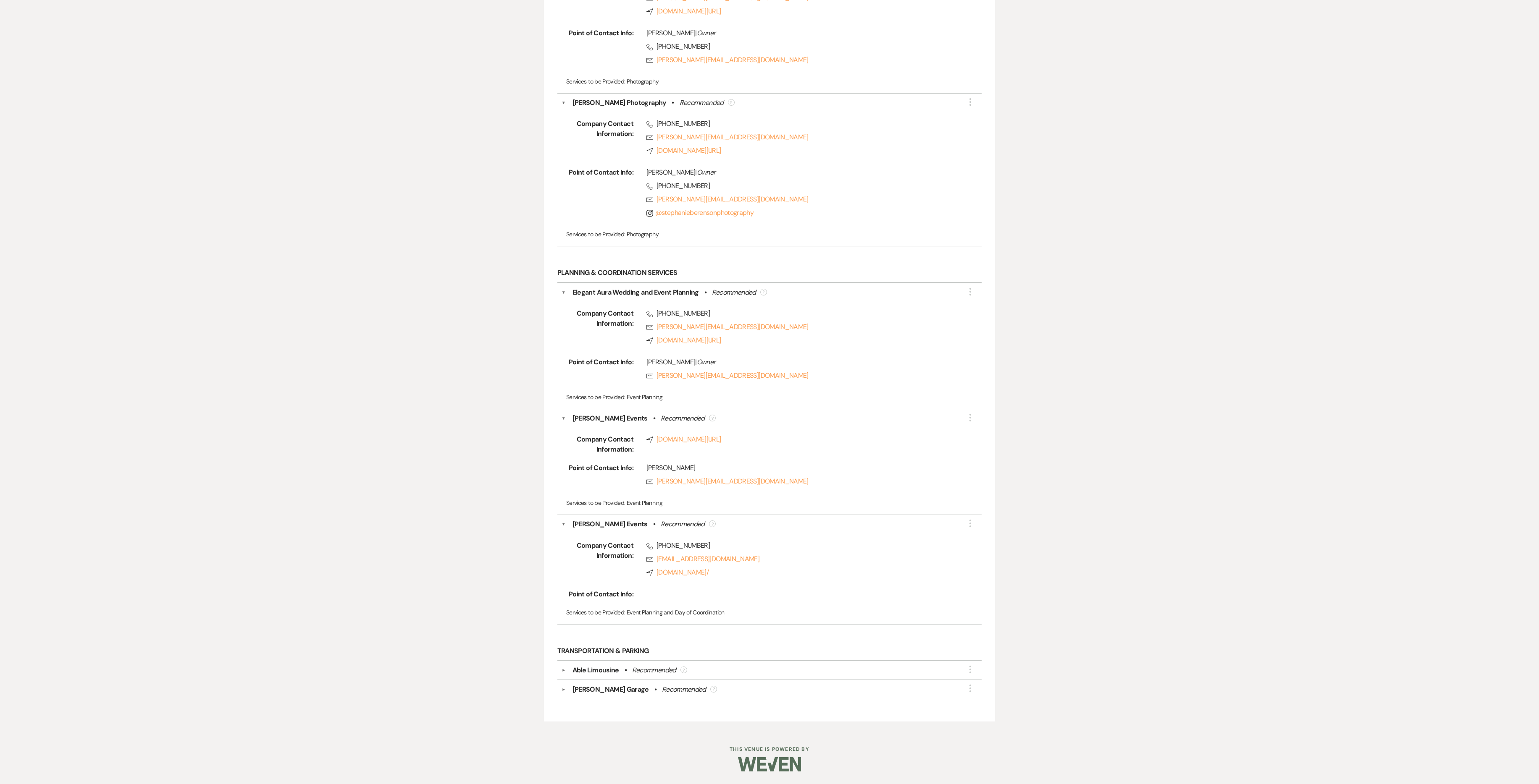
scroll to position [4248, 0]
click at [560, 375] on button "▼" at bounding box center [564, 689] width 10 height 4
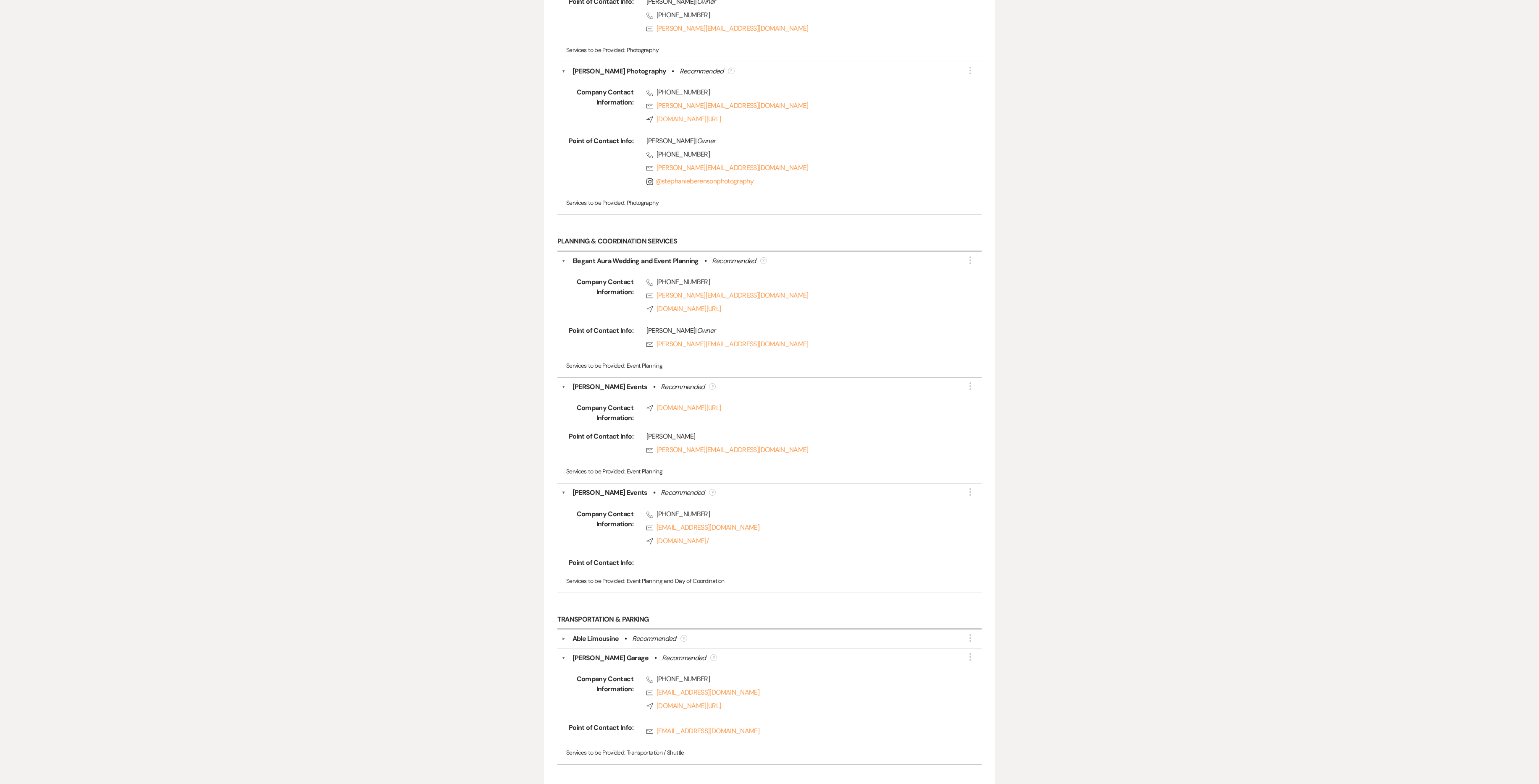
click at [563, 375] on div "▼ Able Limousine • Recommended ? More" at bounding box center [770, 639] width 416 height 10
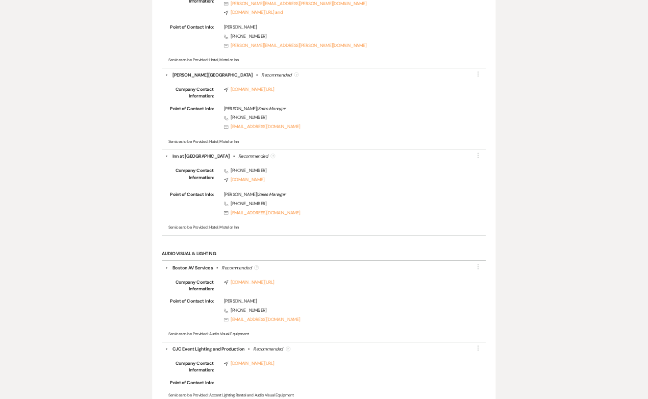
scroll to position [0, 0]
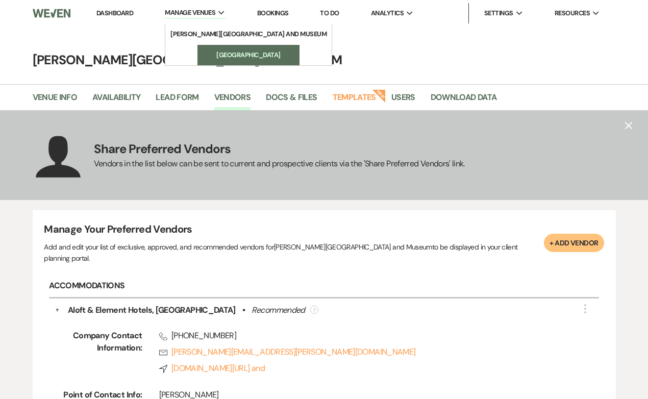
click at [231, 54] on li "[GEOGRAPHIC_DATA]" at bounding box center [248, 55] width 92 height 10
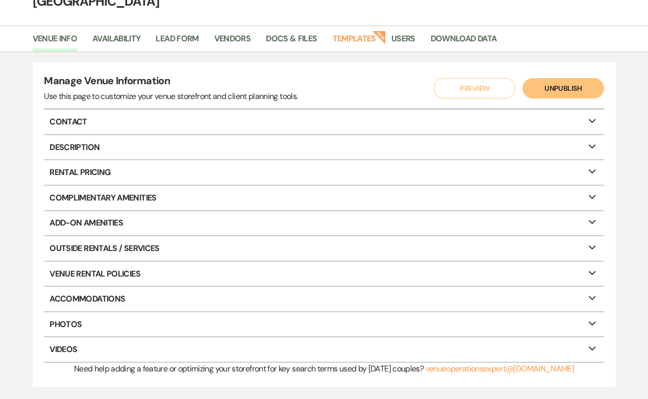
scroll to position [73, 0]
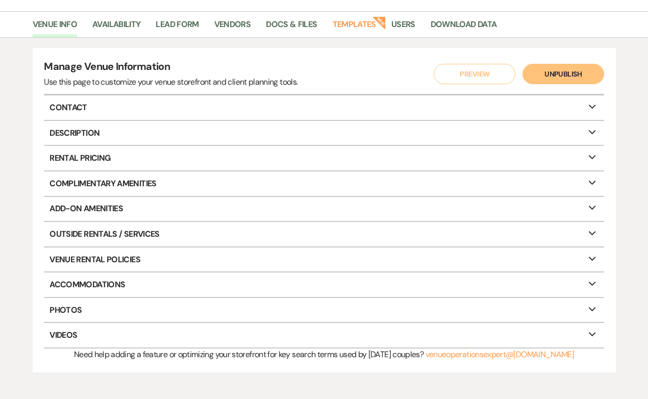
click at [86, 258] on p "Venue Rental Policies Expand" at bounding box center [323, 259] width 559 height 24
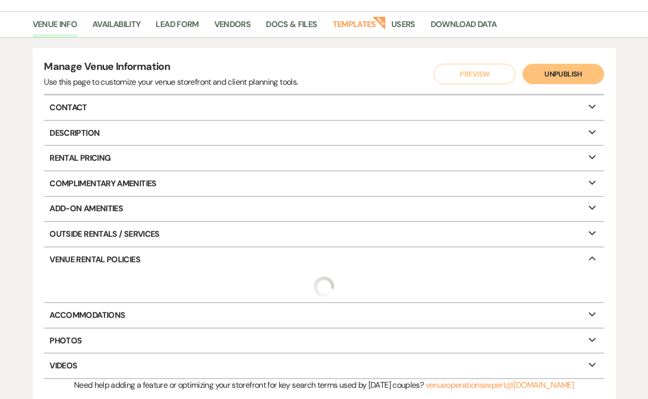
select select "restricted"
select select "notAllowed"
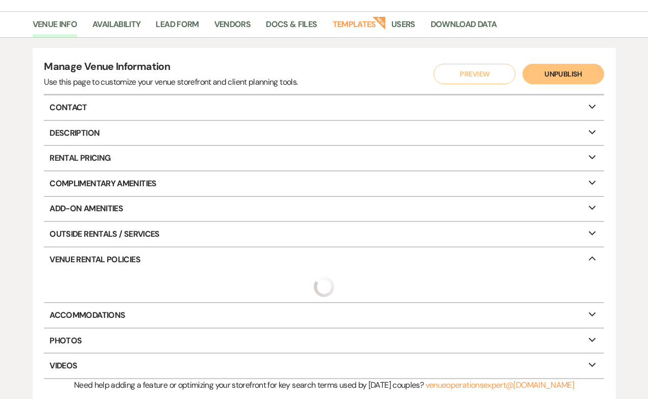
select select "notAllowed"
select select "restricted"
select select "notAllowed"
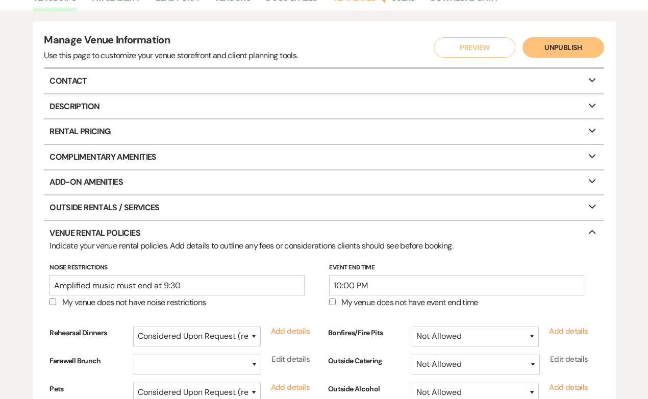
scroll to position [26, 0]
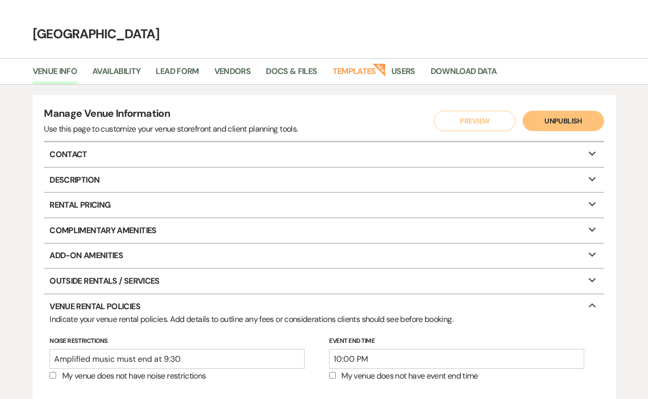
click at [105, 283] on p "Outside Rentals / Services Expand" at bounding box center [323, 281] width 559 height 24
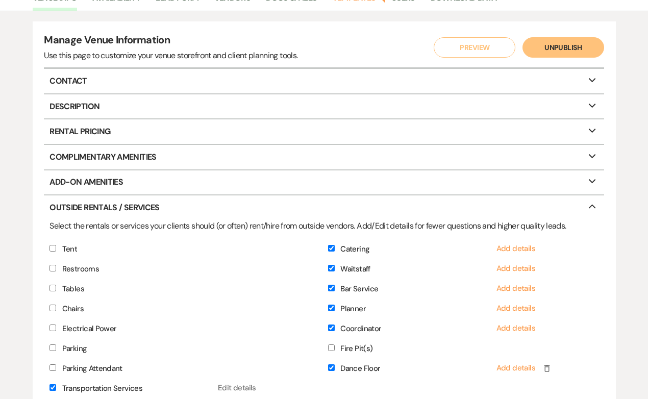
scroll to position [70, 0]
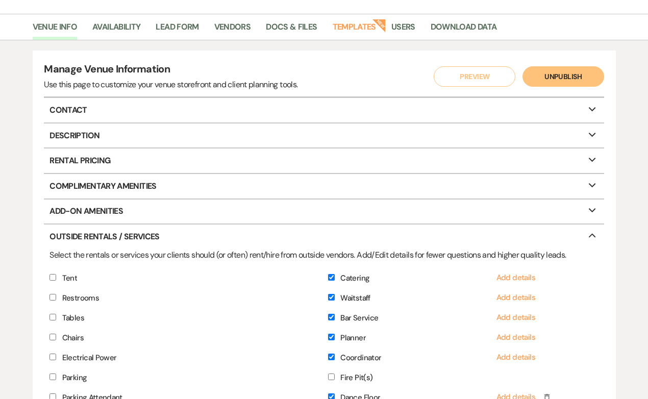
click at [111, 200] on p "Add-On Amenities Expand" at bounding box center [323, 211] width 559 height 24
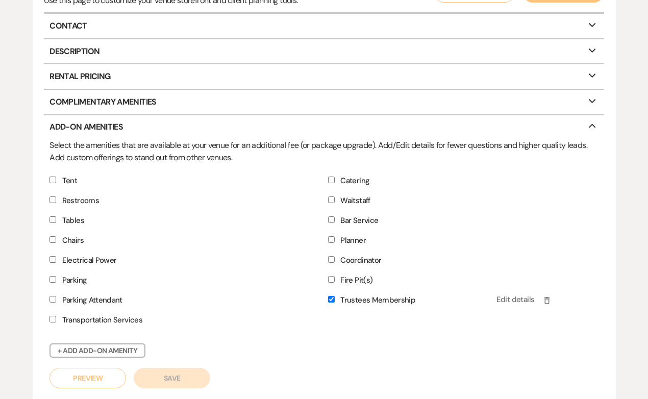
scroll to position [212, 0]
